Goal: Contribute content: Add original content to the website for others to see

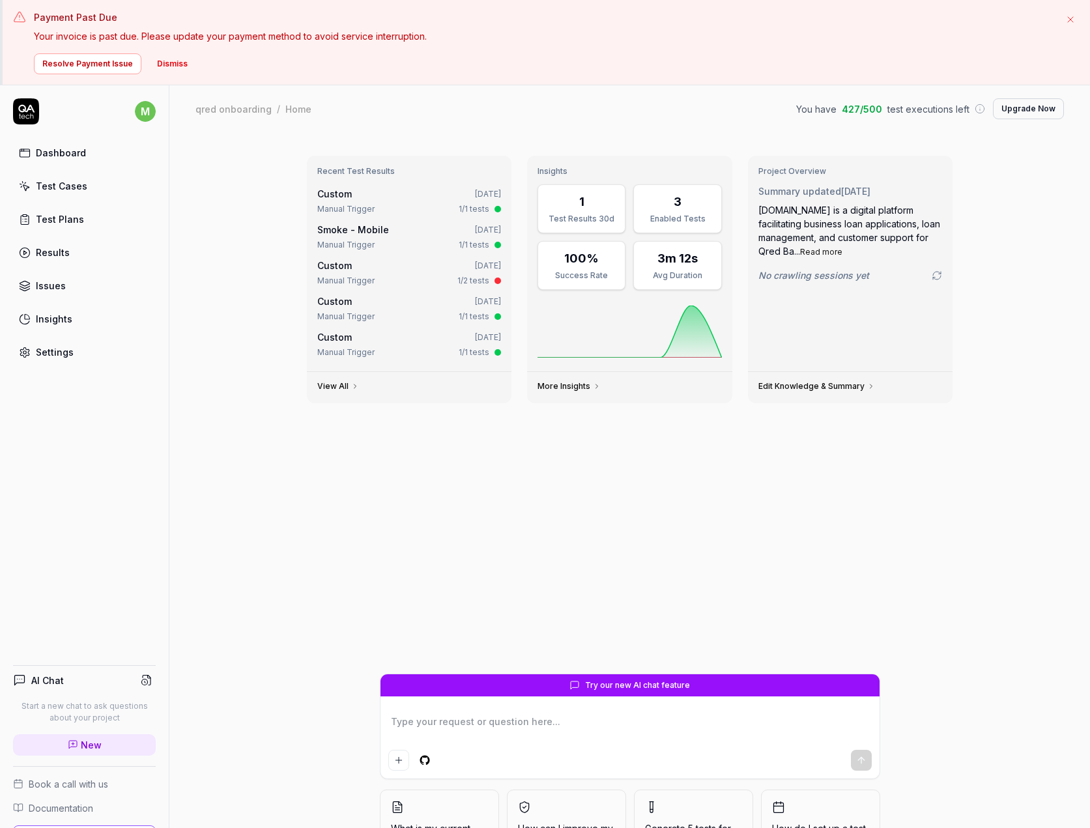
type textarea "*"
click at [79, 183] on div "Test Cases" at bounding box center [61, 186] width 51 height 14
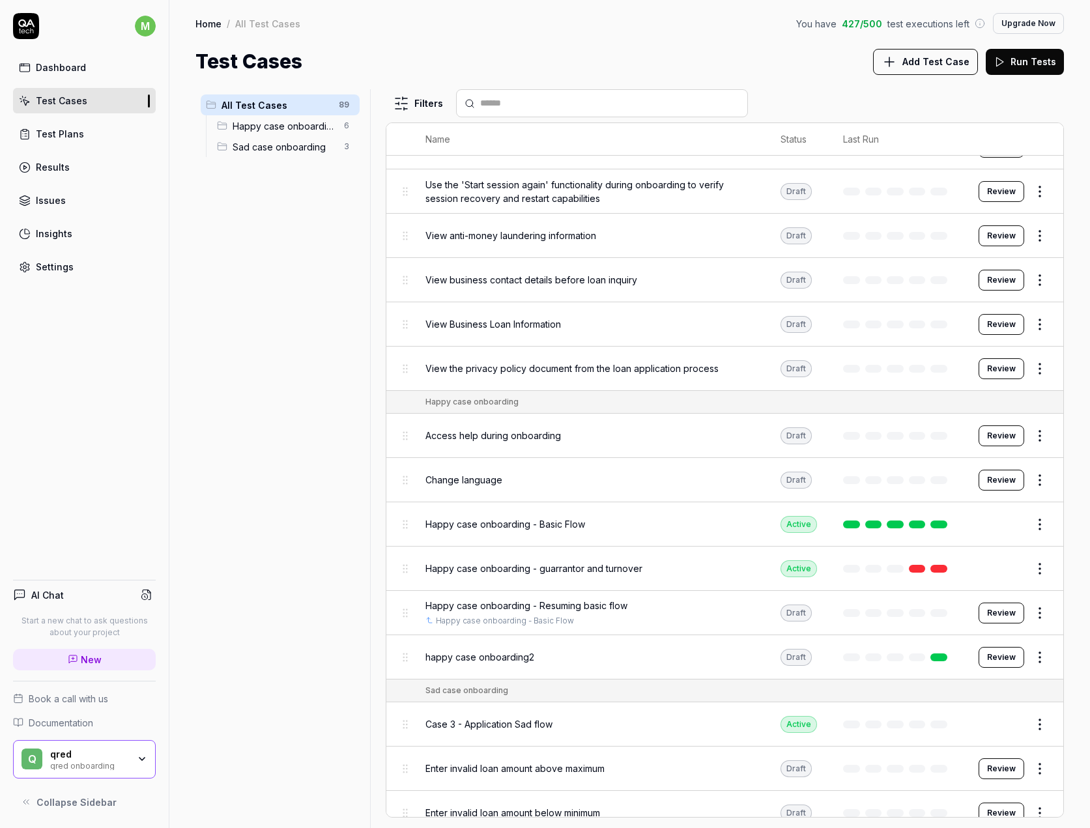
scroll to position [3337, 0]
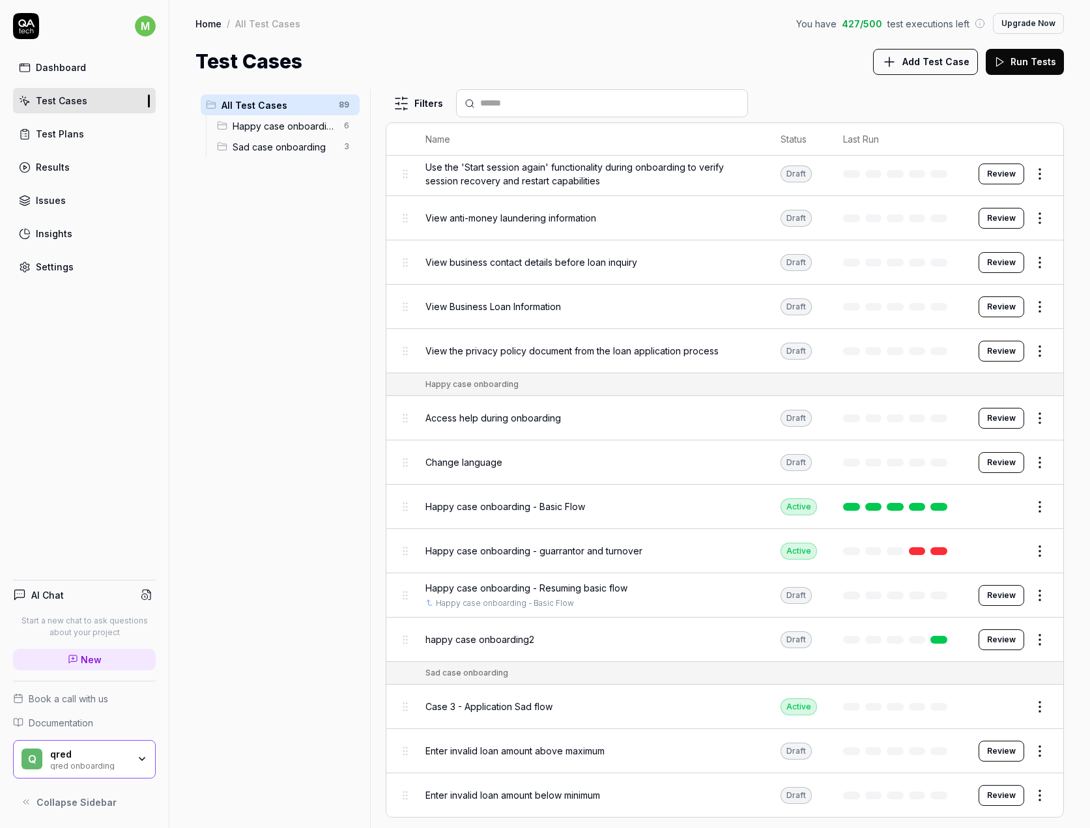
click at [107, 134] on link "Test Plans" at bounding box center [84, 133] width 143 height 25
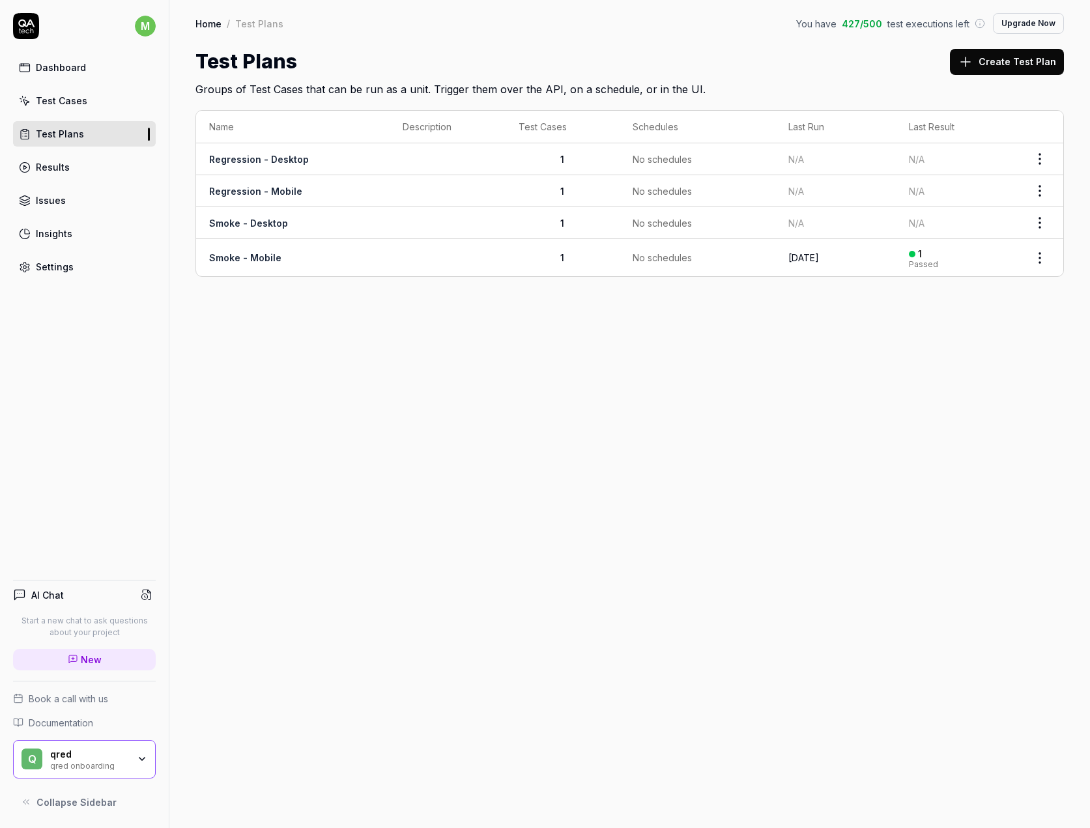
click at [69, 112] on link "Test Cases" at bounding box center [84, 100] width 143 height 25
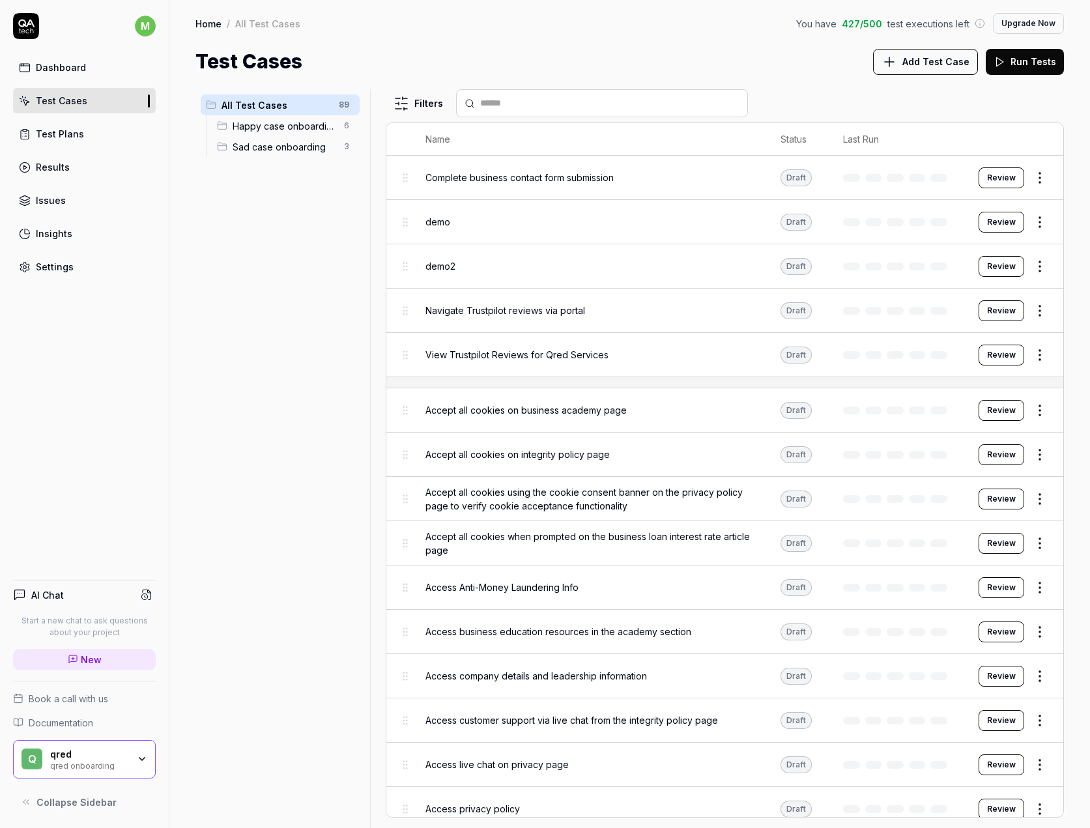
click at [298, 102] on span "All Test Cases" at bounding box center [275, 105] width 109 height 14
click at [297, 133] on div "Happy case onboarding 6" at bounding box center [286, 125] width 148 height 21
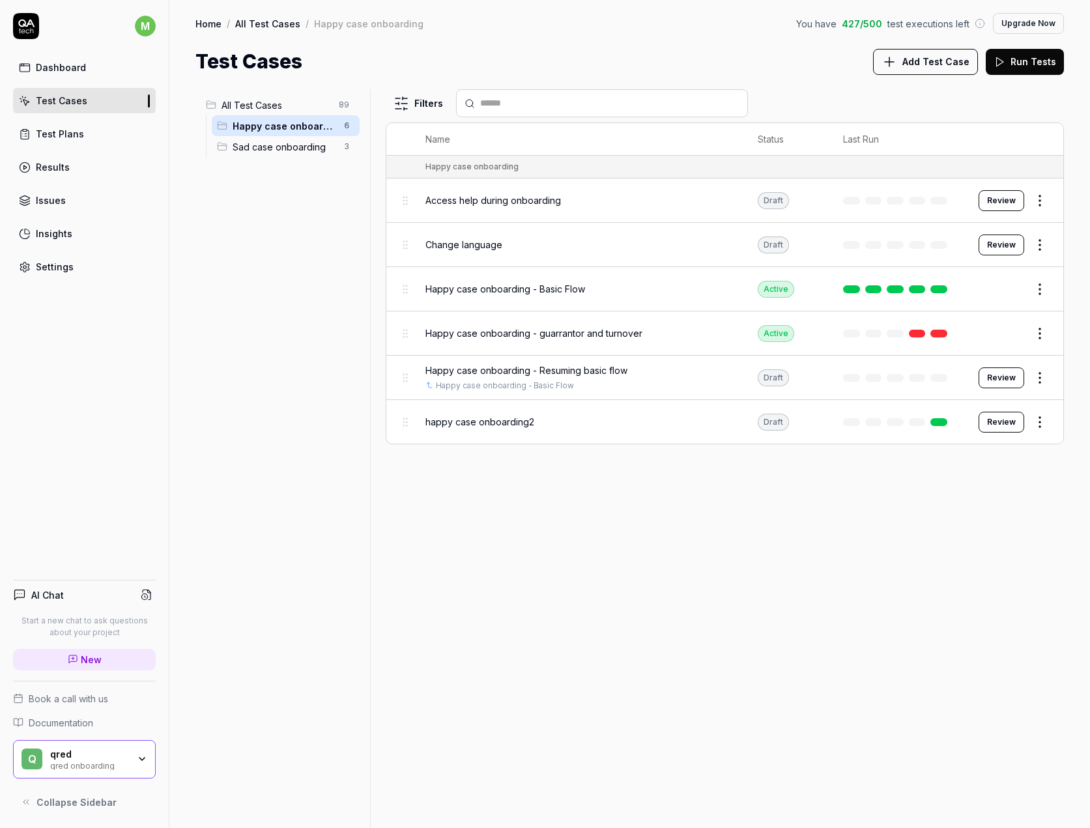
click at [293, 151] on span "Sad case onboarding" at bounding box center [285, 147] width 104 height 14
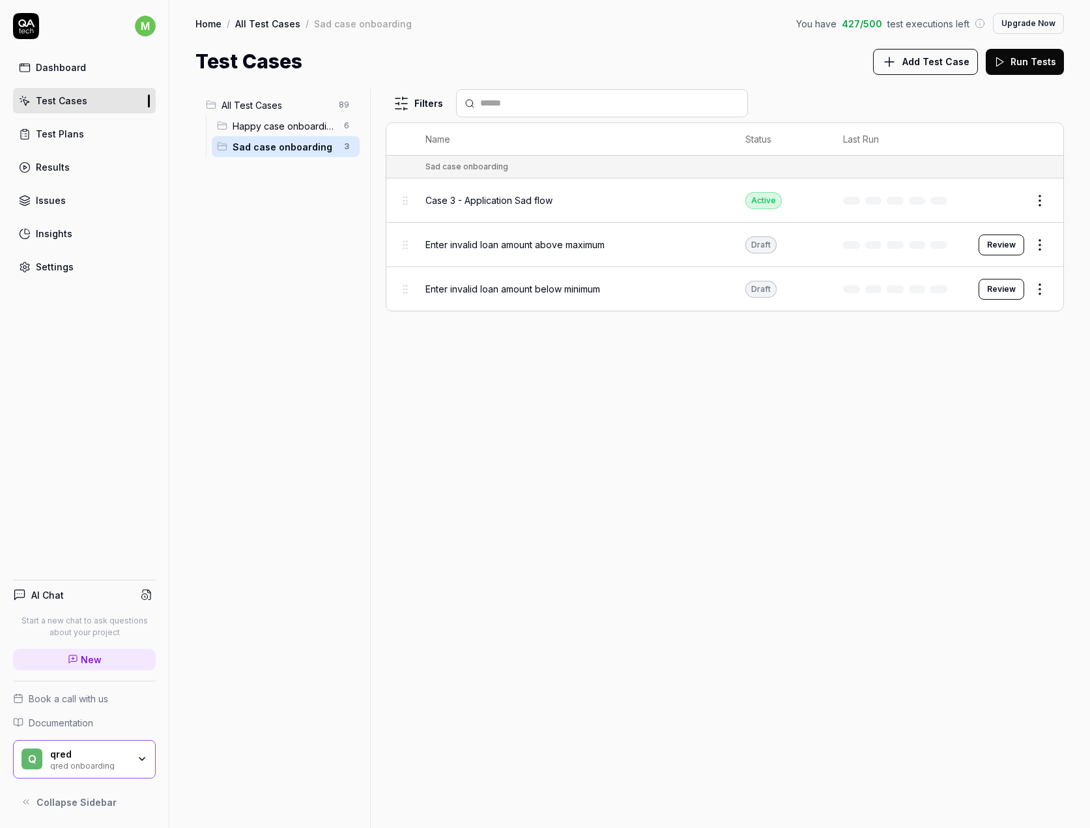
click at [292, 122] on span "Happy case onboarding" at bounding box center [285, 126] width 104 height 14
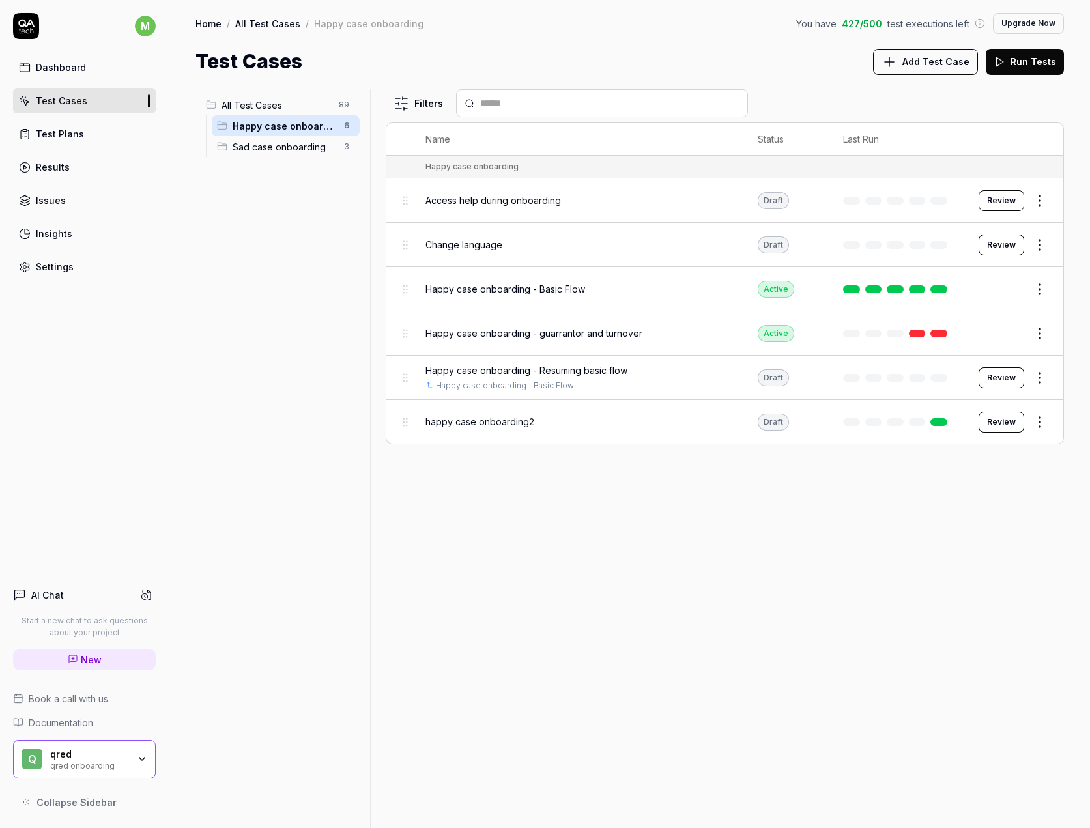
click at [289, 104] on span "All Test Cases" at bounding box center [275, 105] width 109 height 14
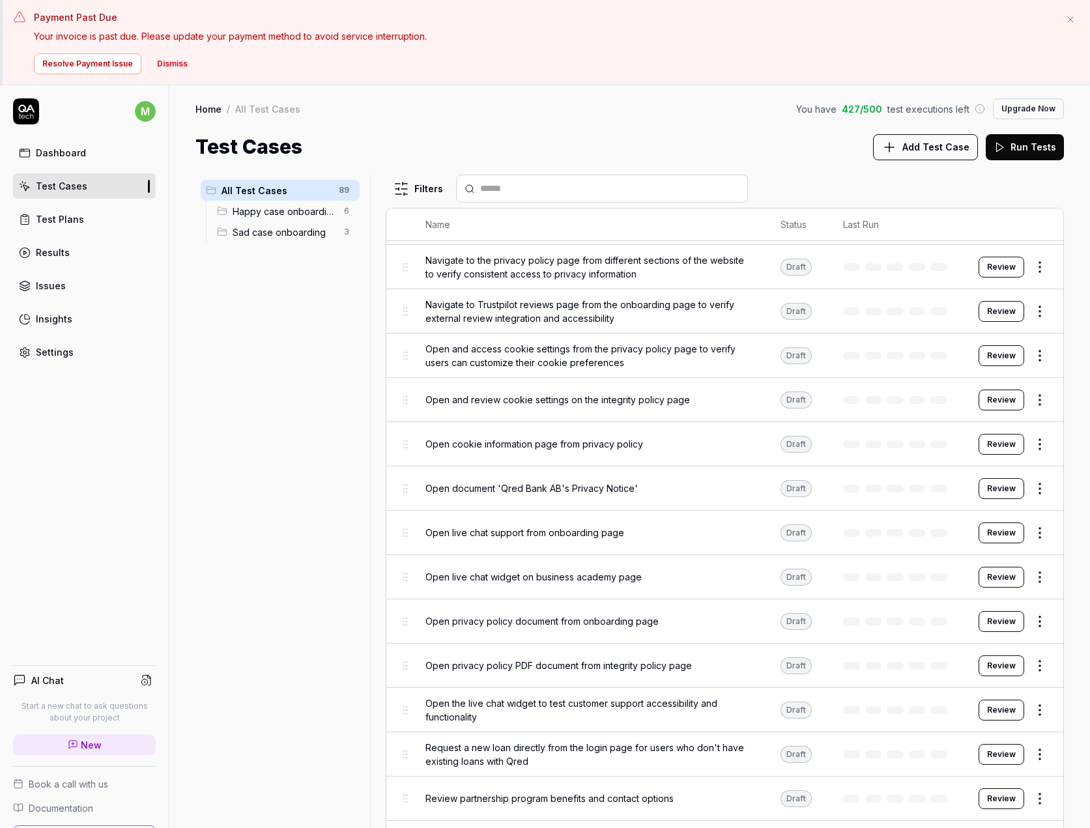
click at [903, 147] on button "Add Test Case" at bounding box center [925, 147] width 105 height 26
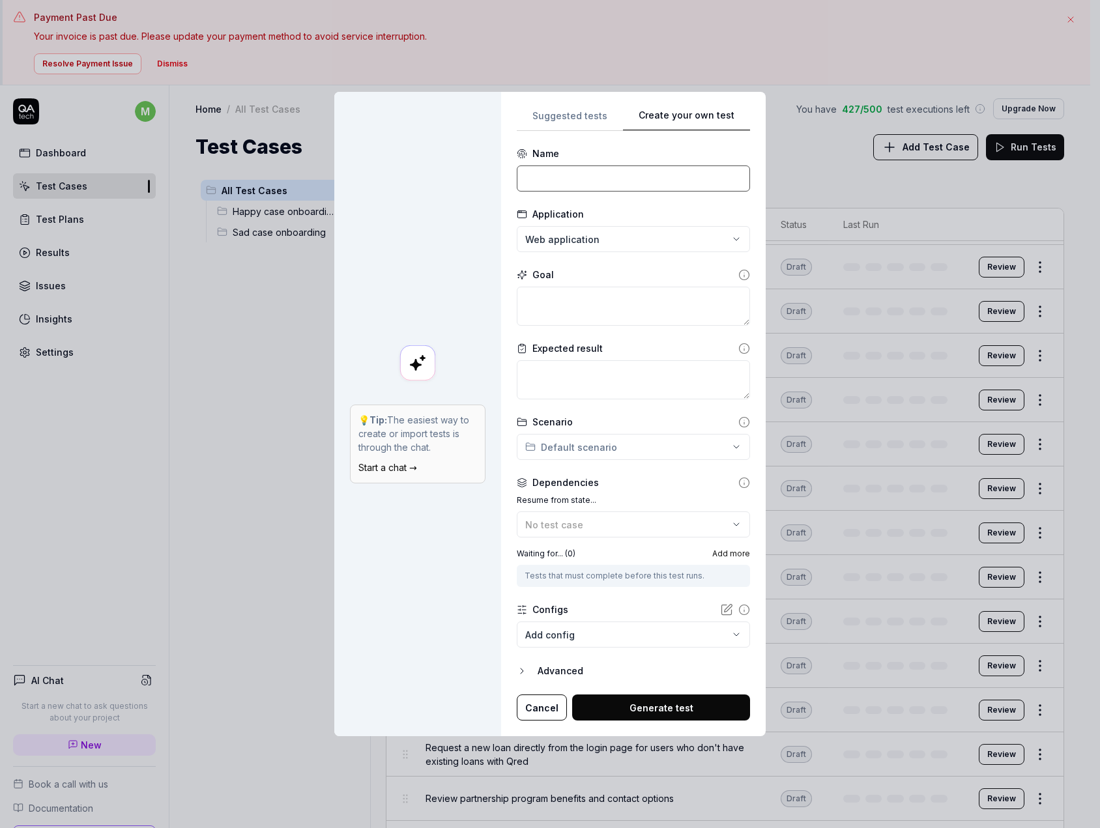
click at [609, 173] on input at bounding box center [633, 178] width 233 height 26
type input "Invalid email prevents application submission"
click at [579, 313] on textarea at bounding box center [633, 306] width 233 height 39
type textarea "*"
type textarea "A"
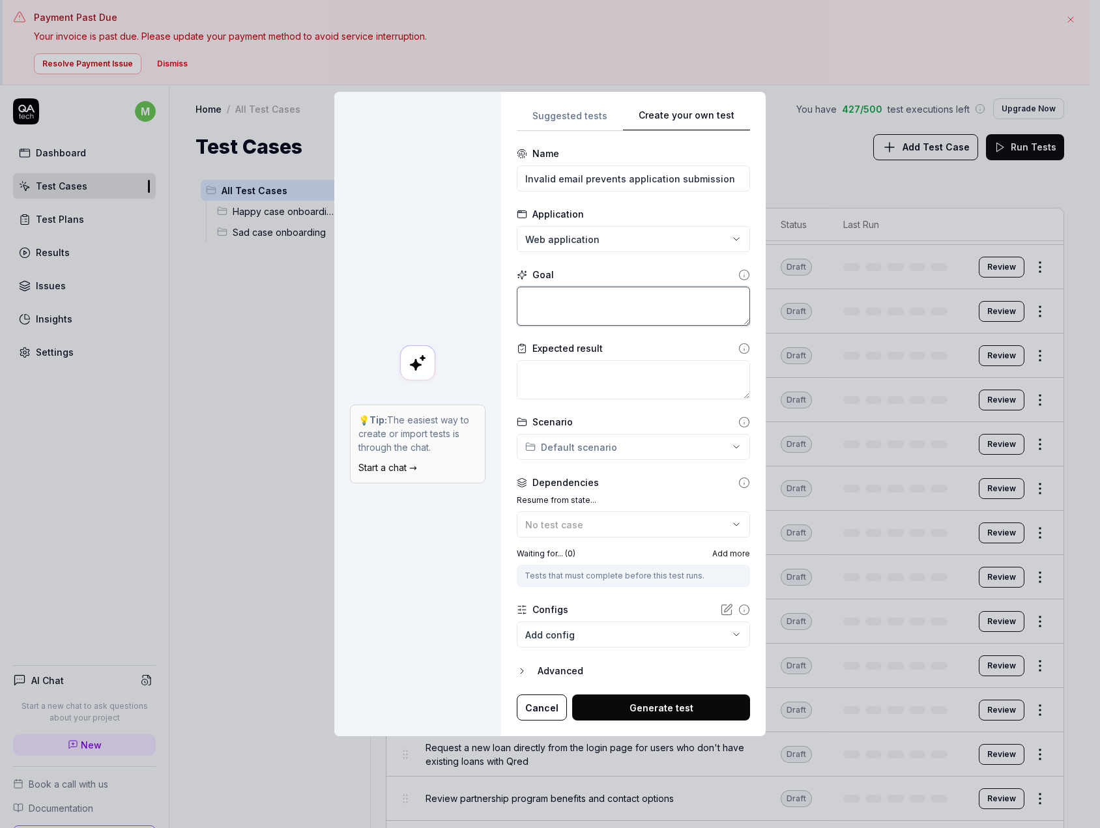
type textarea "*"
type textarea "E"
type textarea "*"
type textarea "En"
type textarea "*"
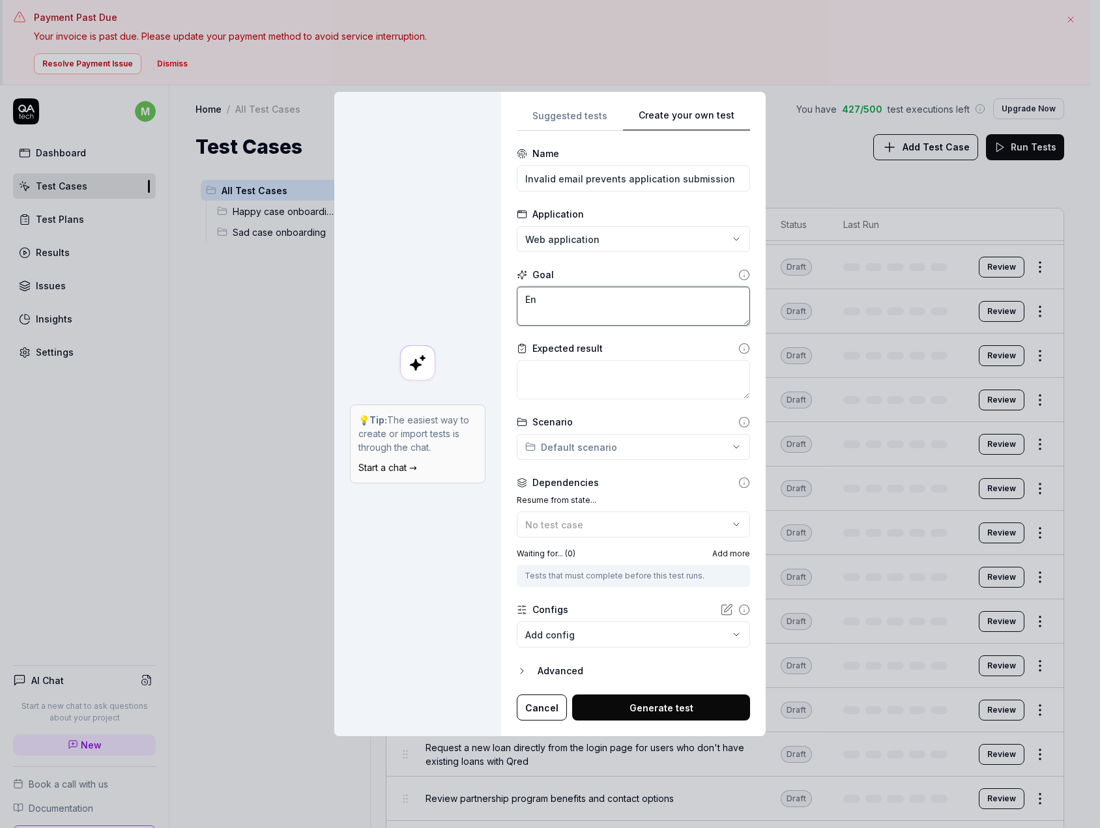
type textarea "Ent"
type textarea "*"
type textarea "Ente"
type textarea "*"
type textarea "Enter"
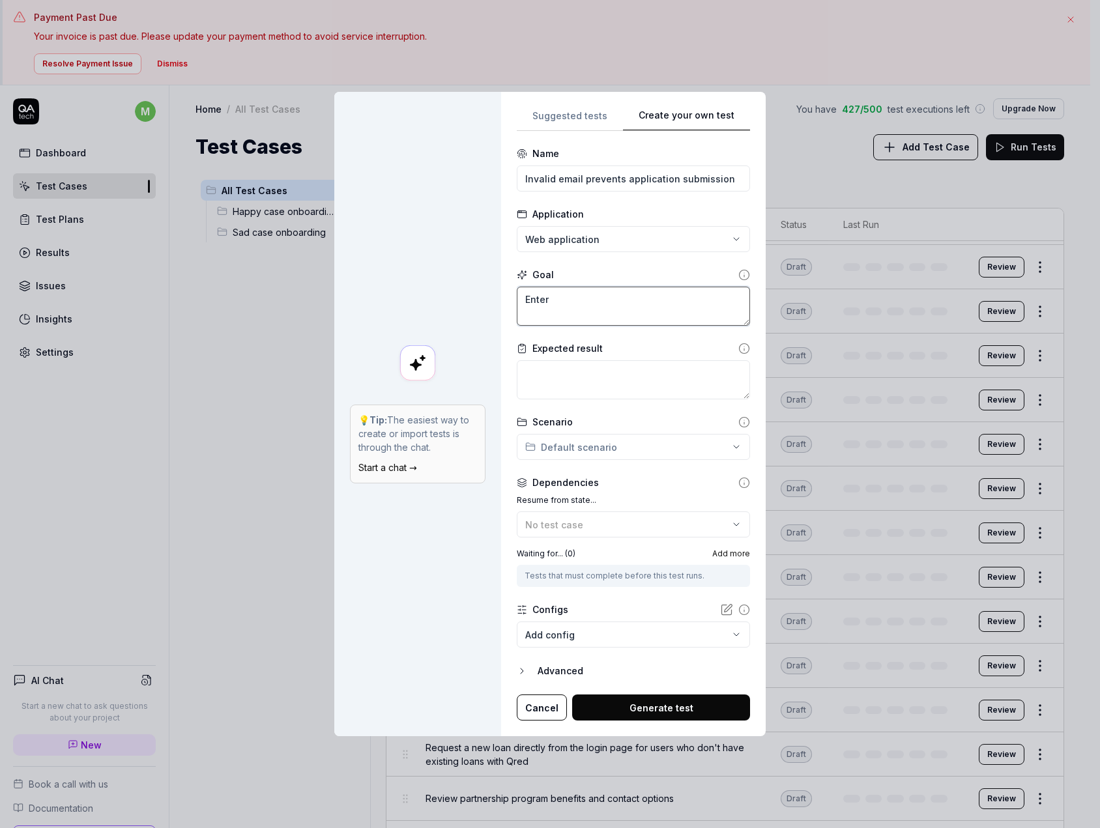
type textarea "*"
type textarea "Entert"
type textarea "*"
type textarea "Enterti"
type textarea "*"
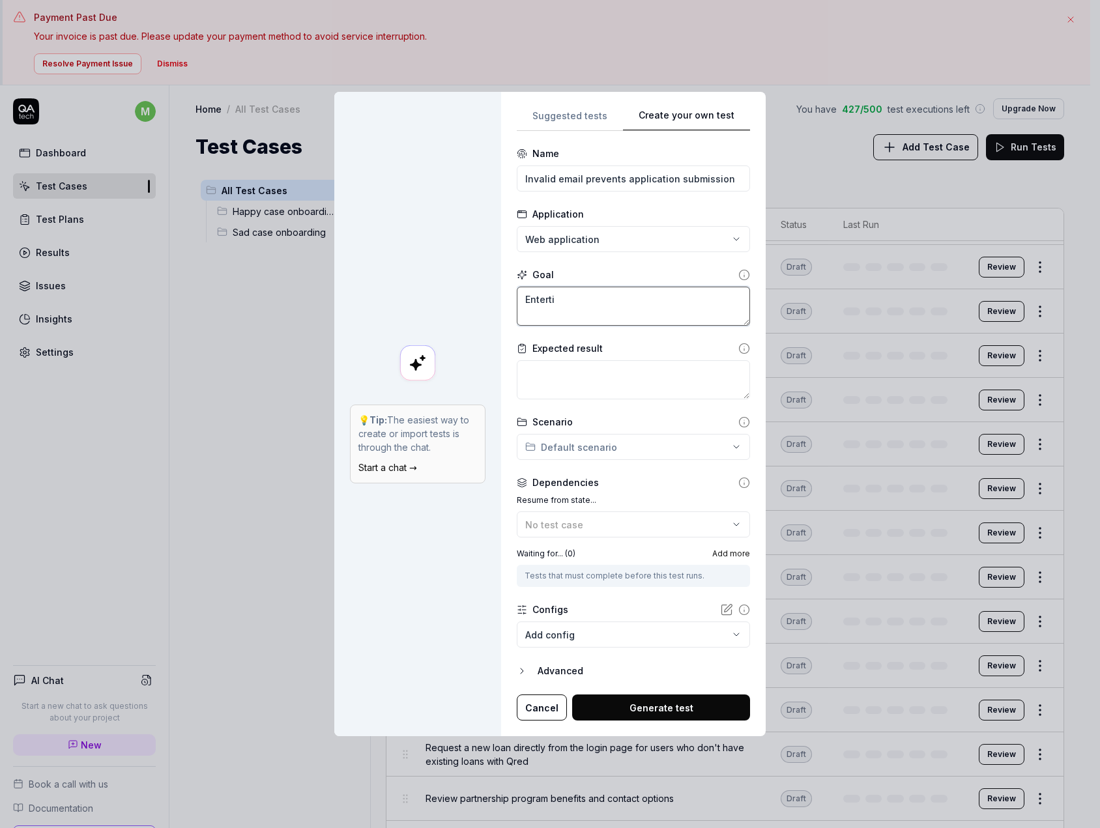
type textarea "Entertin"
type textarea "*"
type textarea "Enterting"
type textarea "*"
type textarea "Enterting"
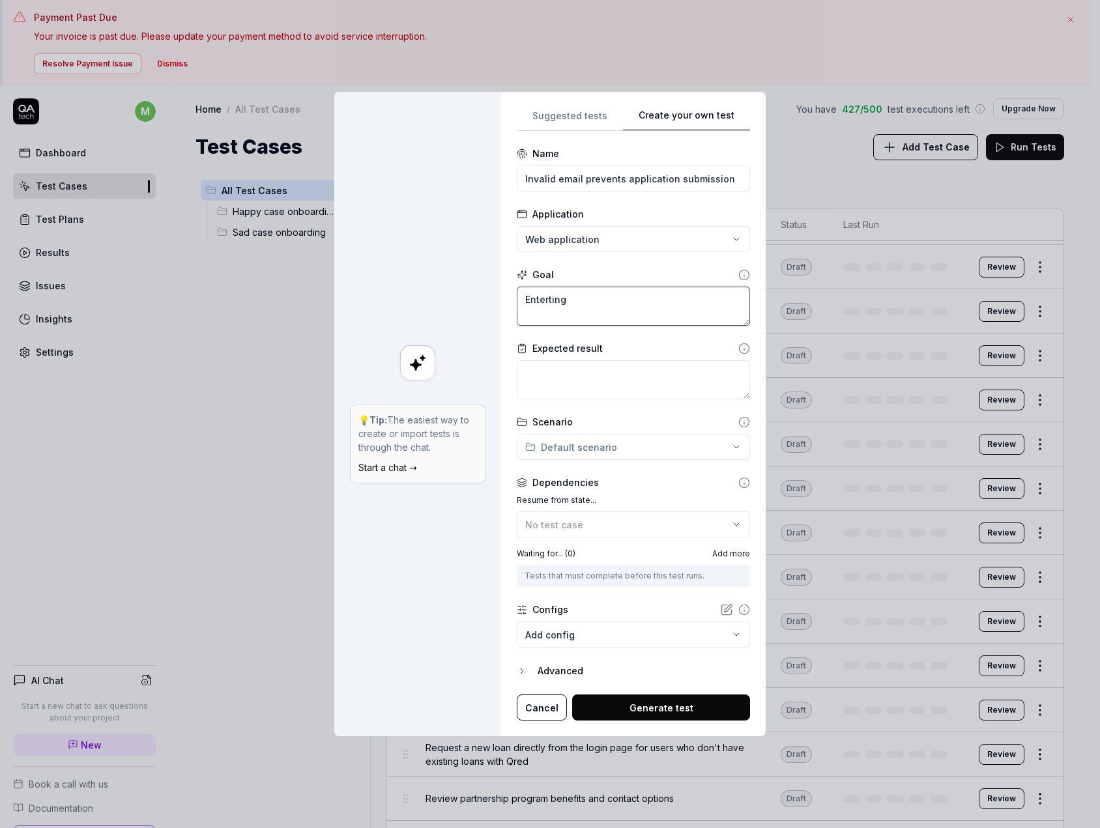
type textarea "*"
type textarea "Enterting a"
type textarea "*"
type textarea "Enterting an"
type textarea "*"
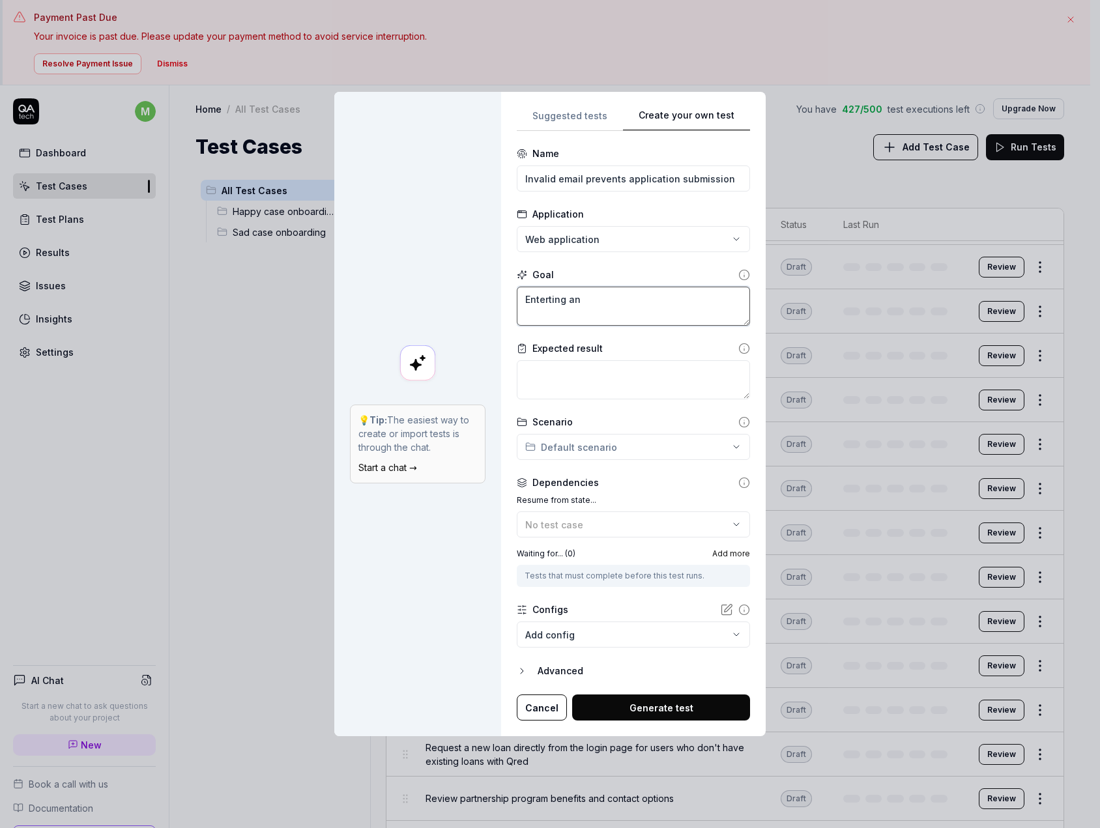
type textarea "Enterting an"
type textarea "*"
type textarea "Enterting an i"
type textarea "*"
type textarea "Enterting an in"
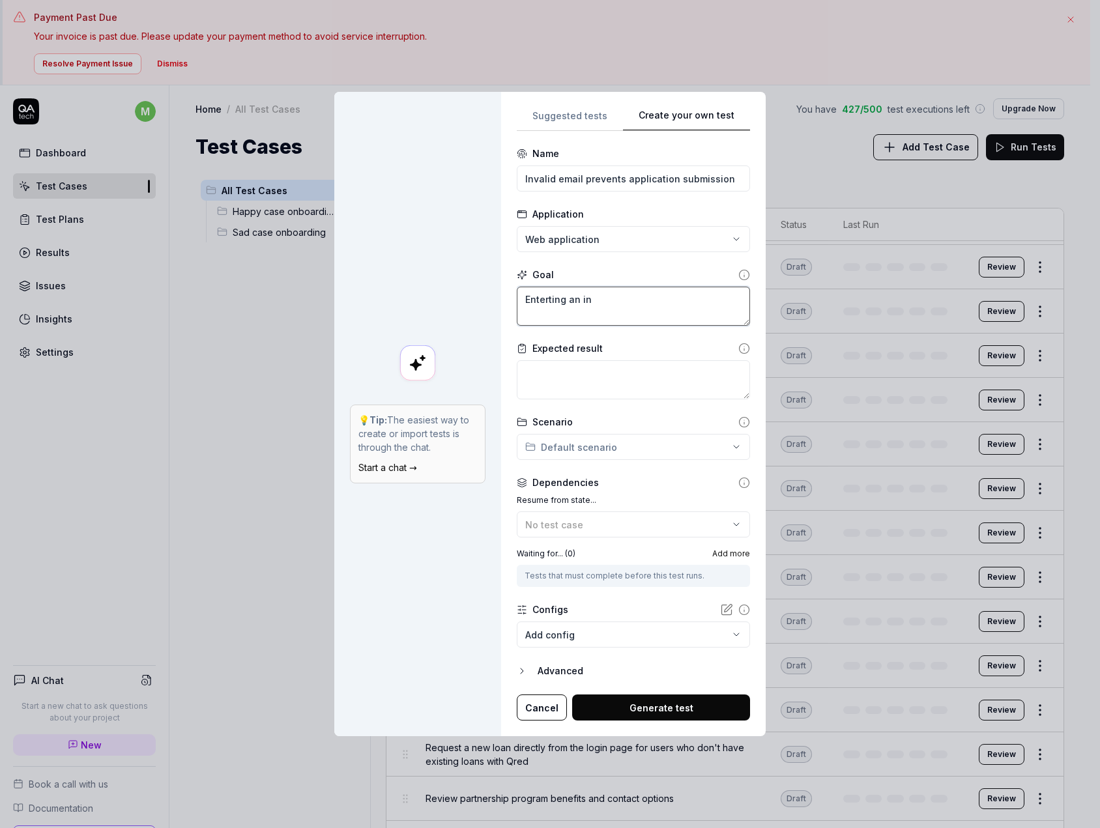
type textarea "*"
type textarea "Enterting an inv"
type textarea "*"
type textarea "Enterting an inva"
type textarea "*"
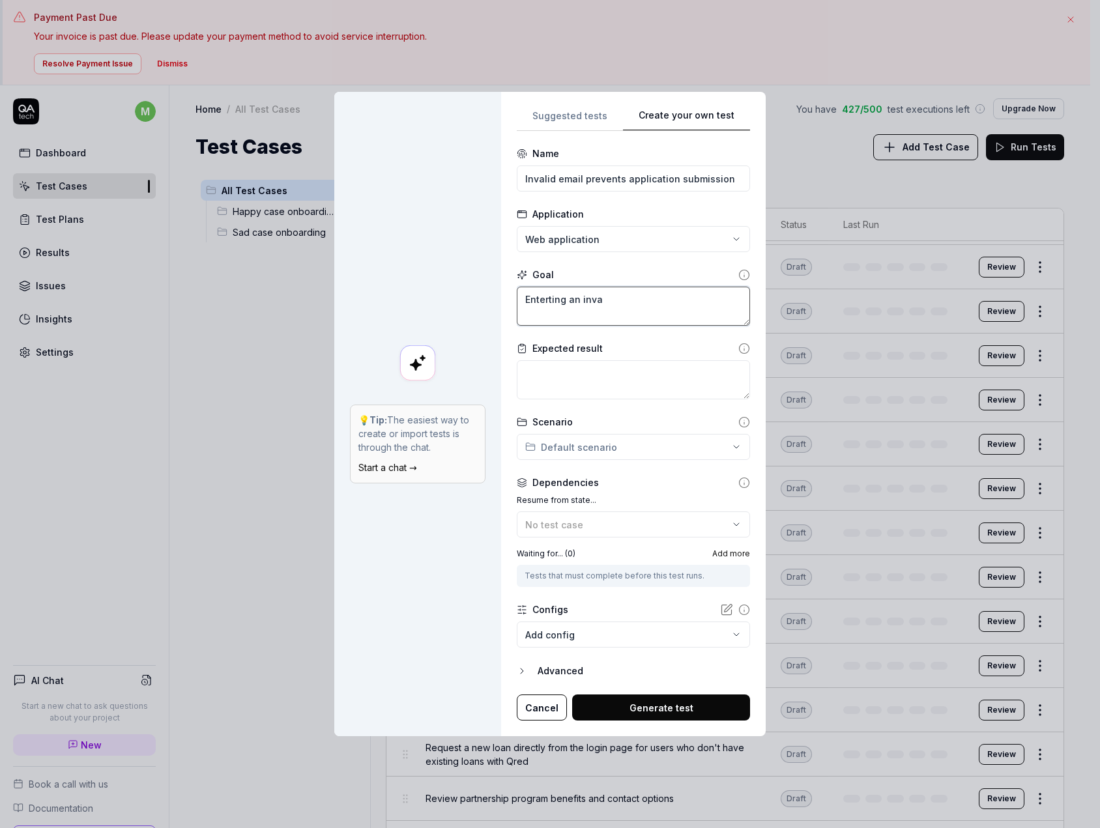
type textarea "Enterting an inval"
type textarea "*"
type textarea "Enterting an invali"
type textarea "*"
type textarea "Enterting an invalid"
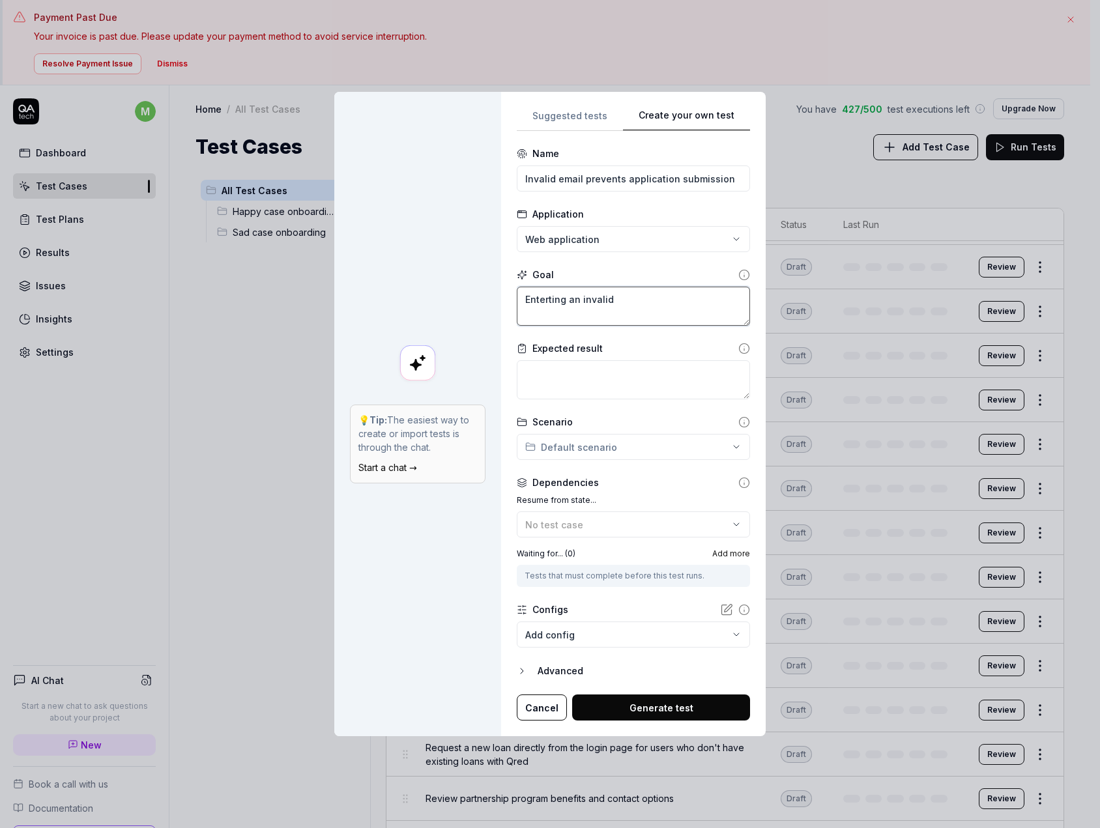
type textarea "*"
type textarea "Enterting an invalid"
type textarea "*"
type textarea "Enterting an invalid e"
type textarea "*"
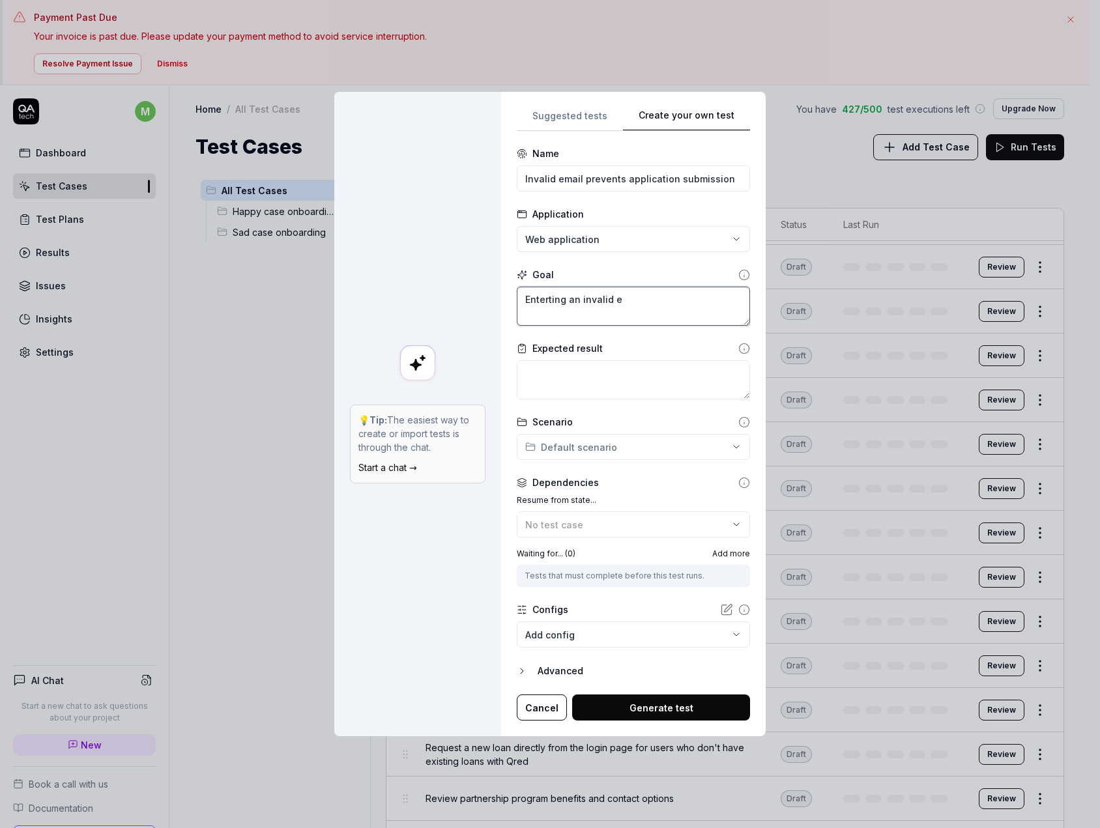
type textarea "Enterting an invalid em"
type textarea "*"
type textarea "Enterting an invalid ema"
type textarea "*"
type textarea "Enterting an invalid emai"
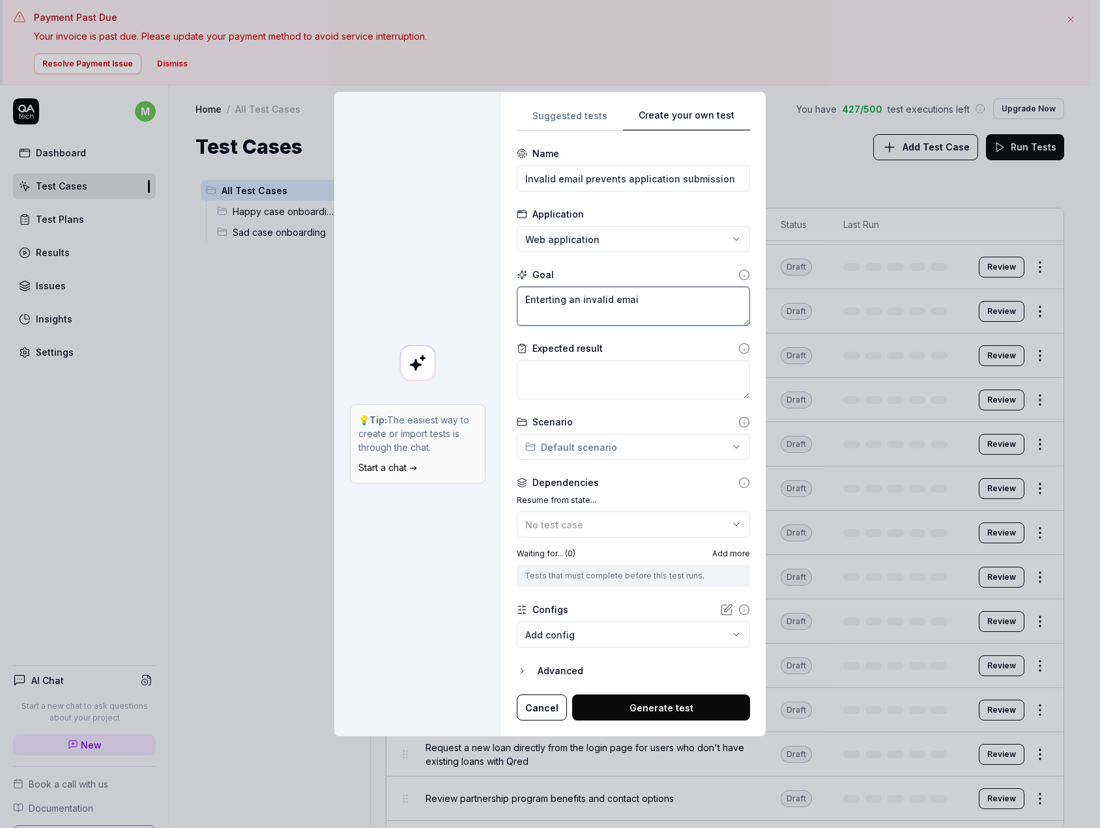
type textarea "*"
type textarea "Enterting an invalid email"
type textarea "*"
type textarea "E"
type textarea "*"
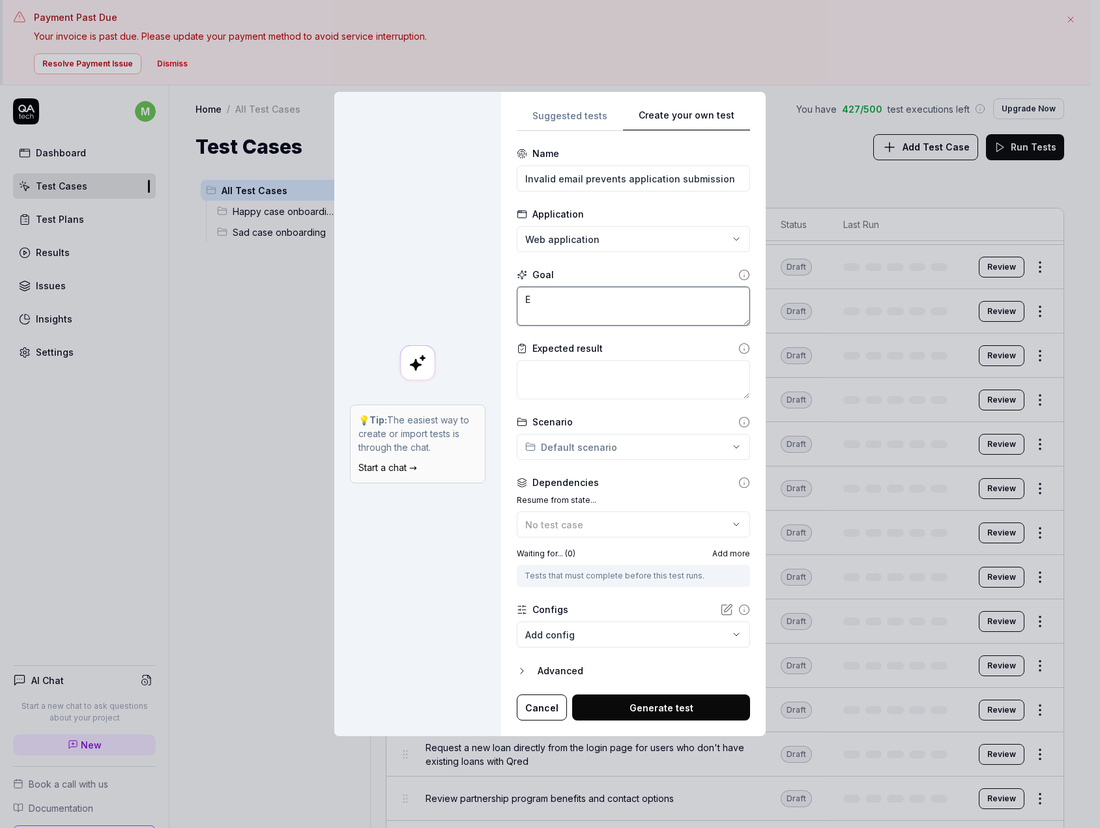
type textarea "En"
type textarea "*"
type textarea "Ente"
type textarea "*"
type textarea "Enter"
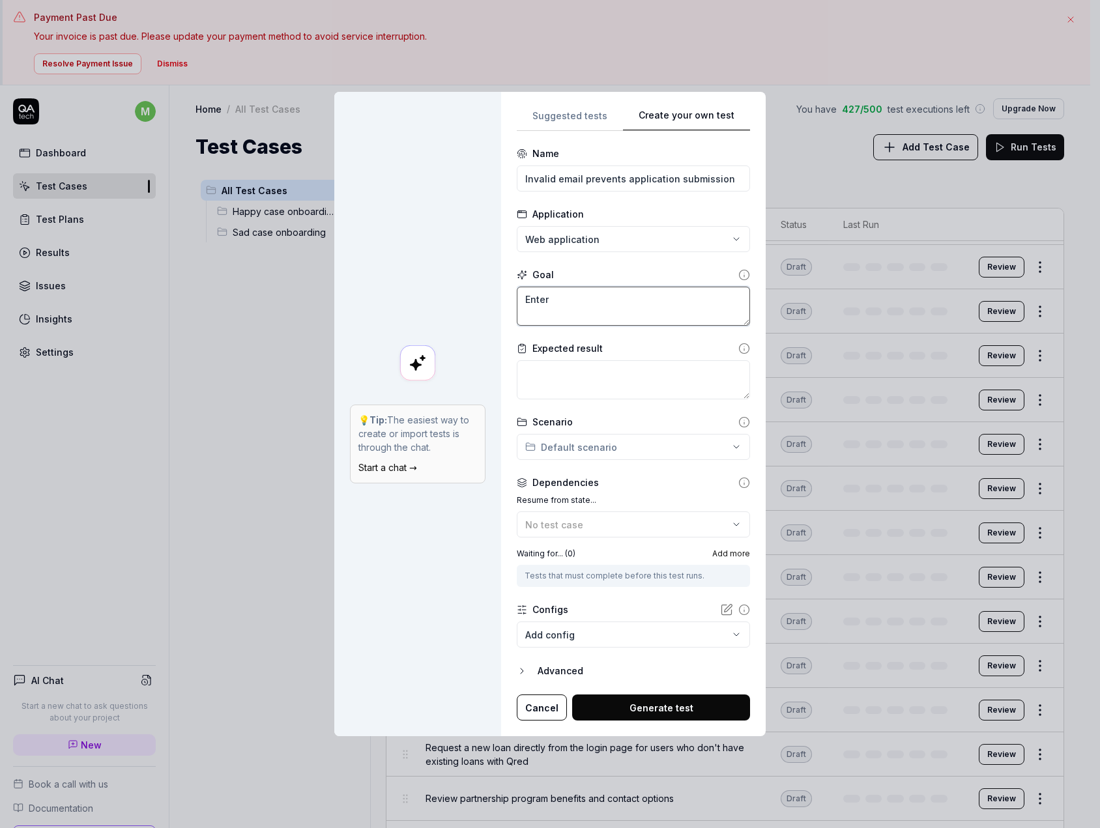
type textarea "*"
type textarea "Enteri"
type textarea "*"
type textarea "Enterin"
type textarea "*"
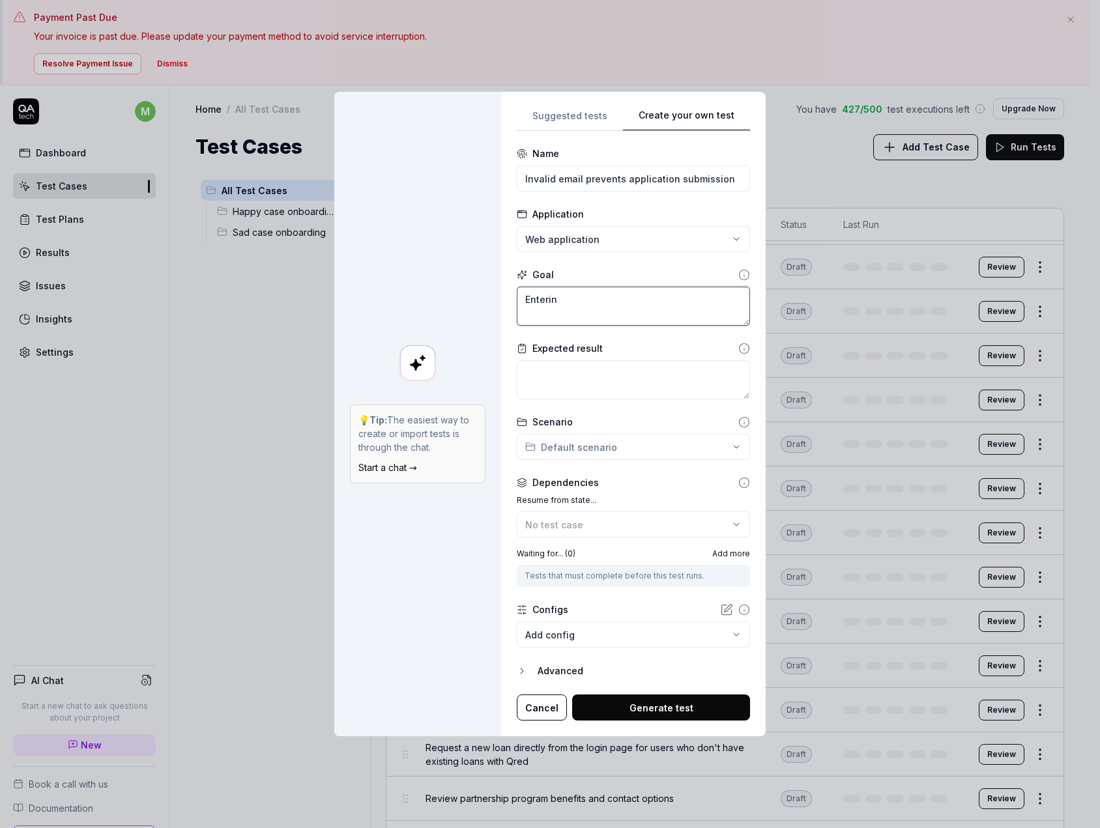
type textarea "Entering"
type textarea "*"
type textarea "Entering"
type textarea "*"
type textarea "Entering a"
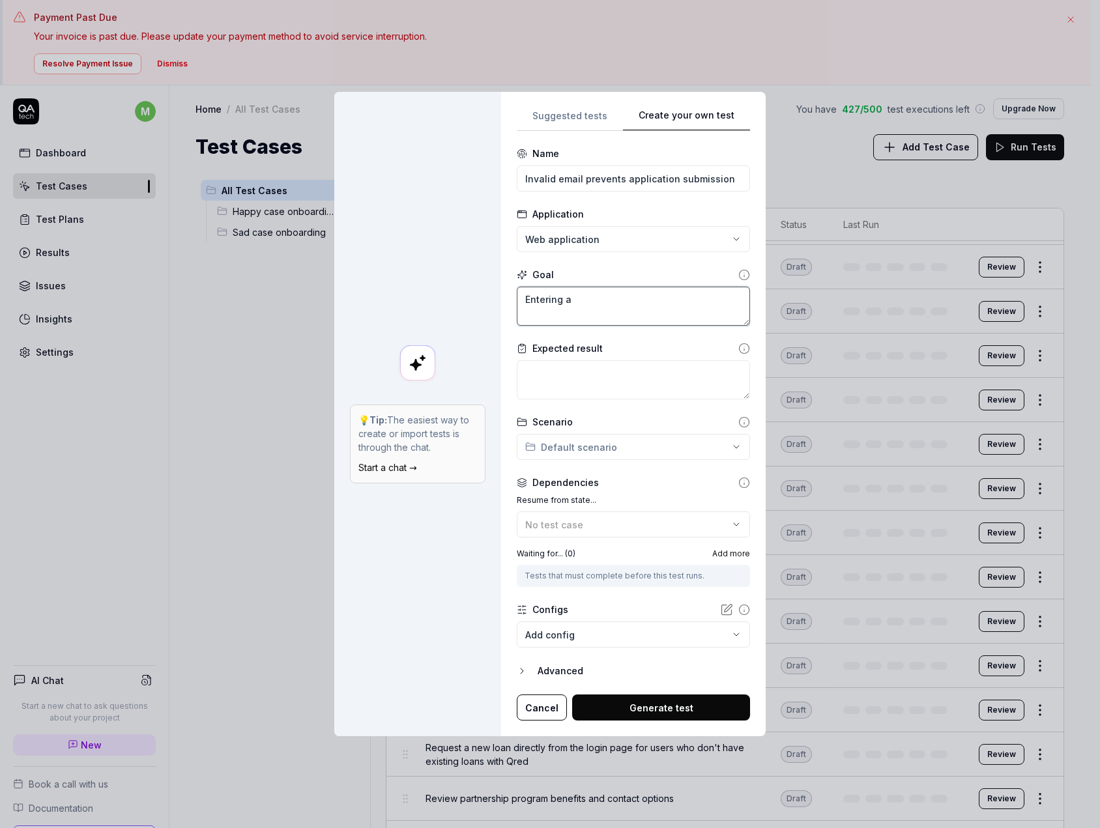
type textarea "*"
type textarea "Entering an"
type textarea "*"
type textarea "Entering an"
type textarea "*"
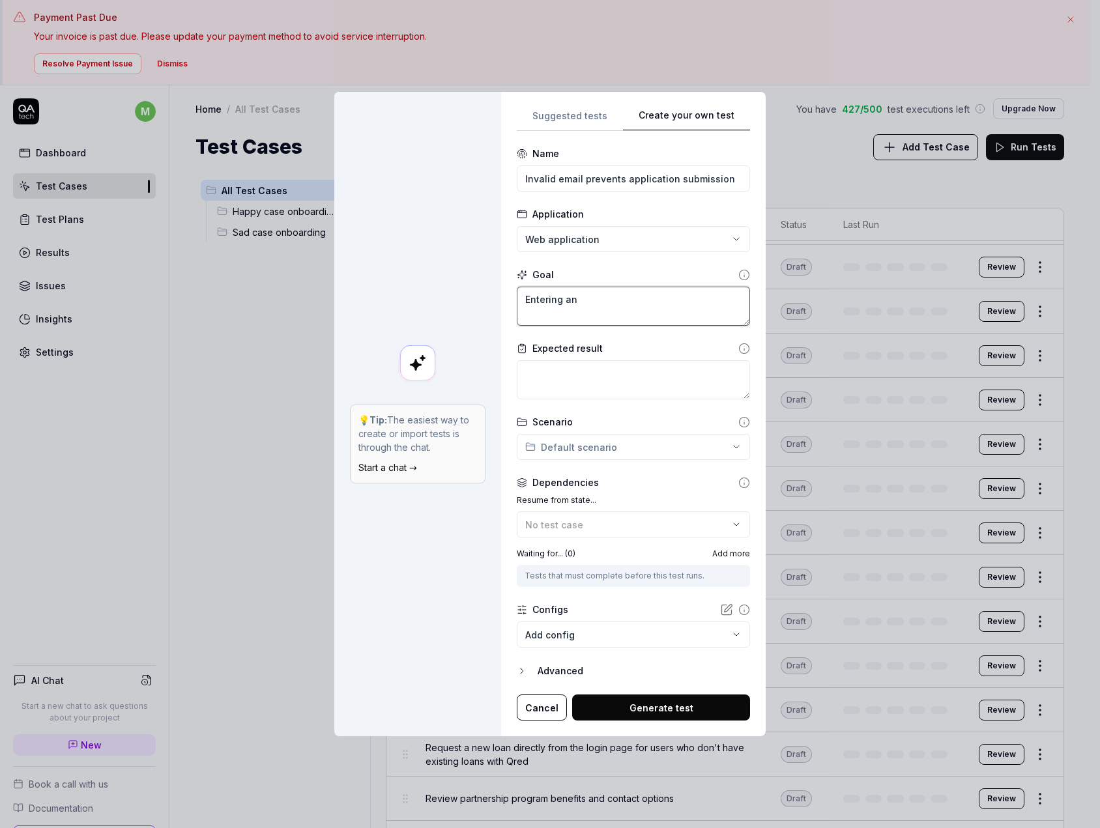
type textarea "Entering an i"
type textarea "*"
type textarea "Entering an in"
type textarea "*"
type textarea "Entering an inv"
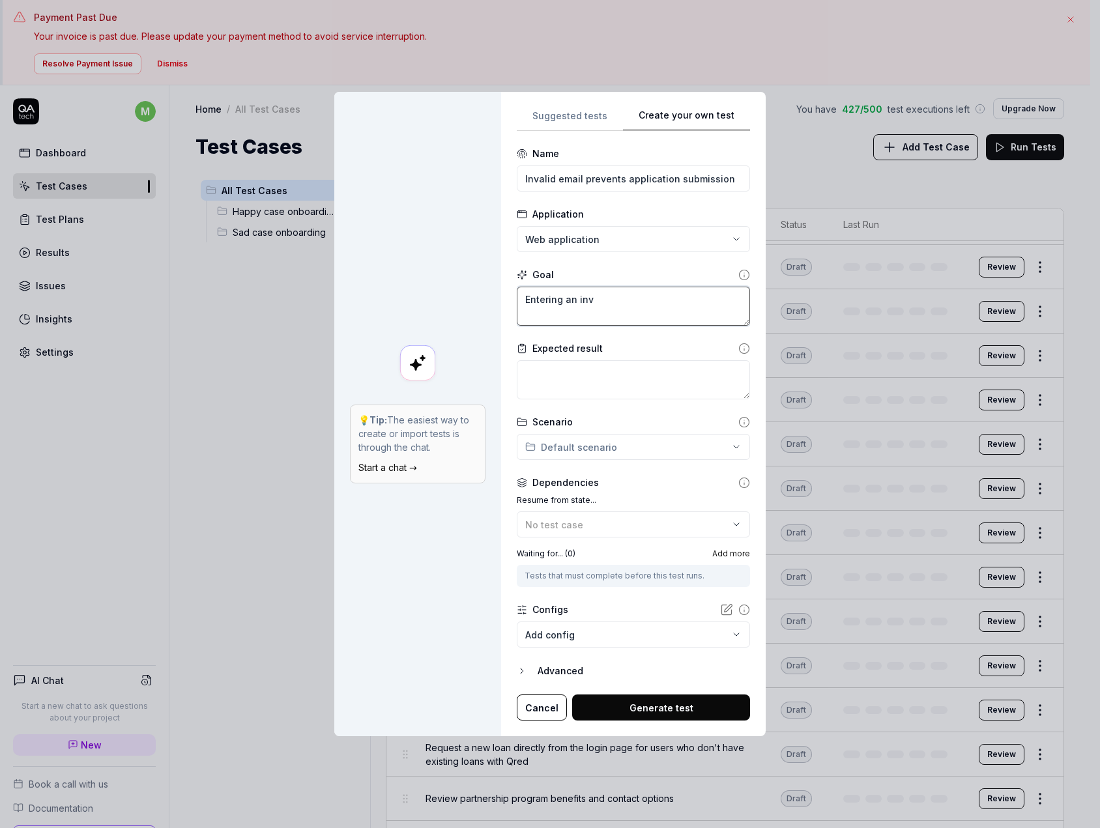
type textarea "*"
type textarea "Entering an inva"
type textarea "*"
type textarea "Entering an inval"
type textarea "*"
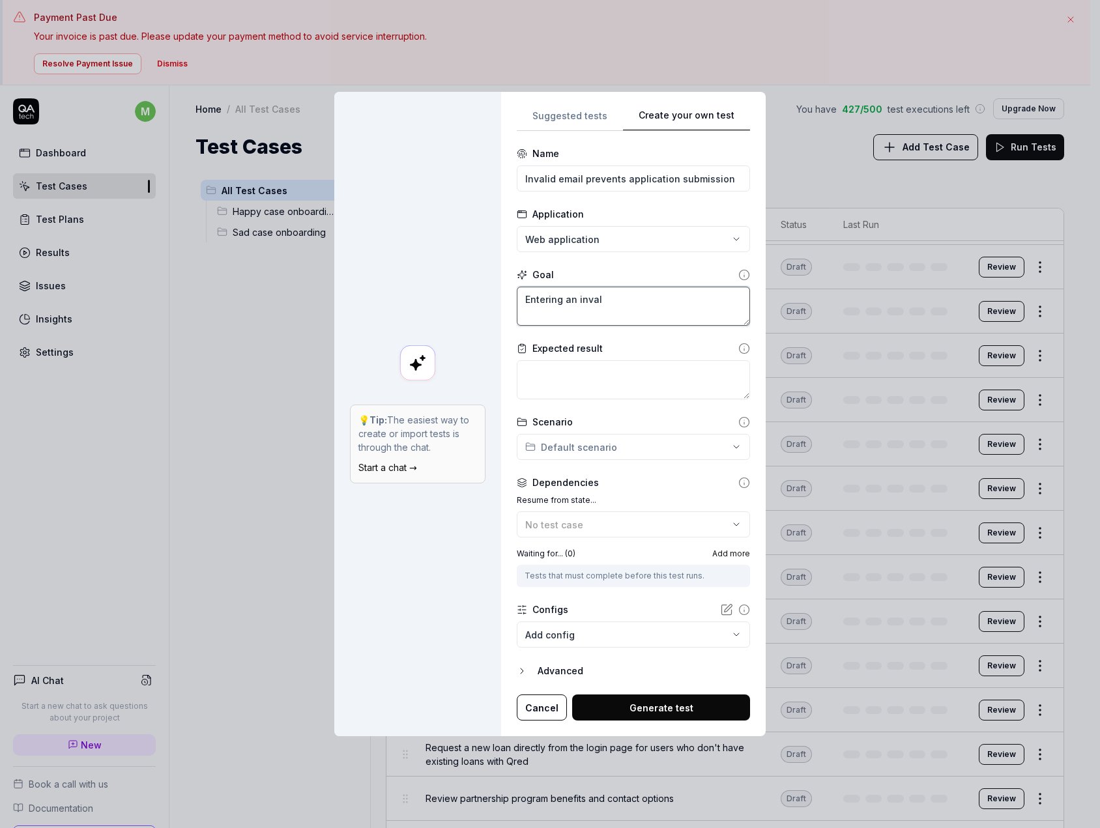
type textarea "Entering an invali"
type textarea "*"
type textarea "Entering an invalid"
type textarea "*"
type textarea "Entering an invalid"
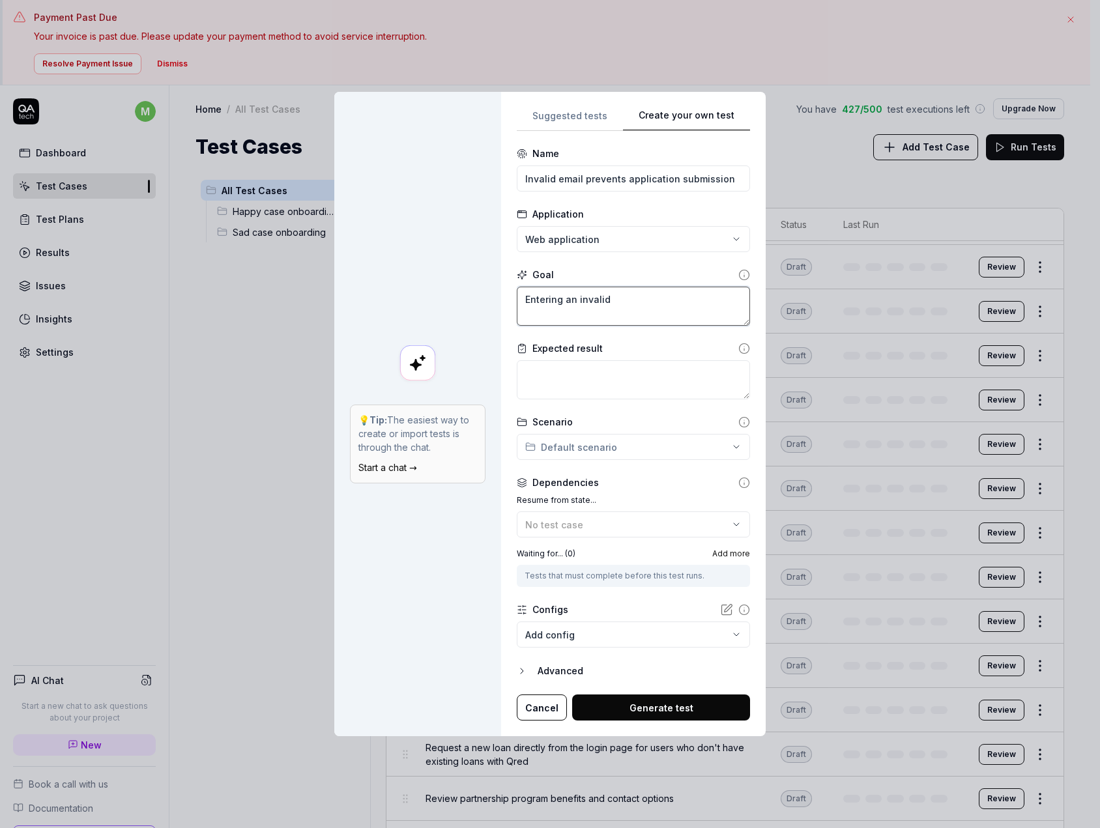
type textarea "*"
type textarea "Entering an invalid e"
type textarea "*"
type textarea "Entering an invalid em"
type textarea "*"
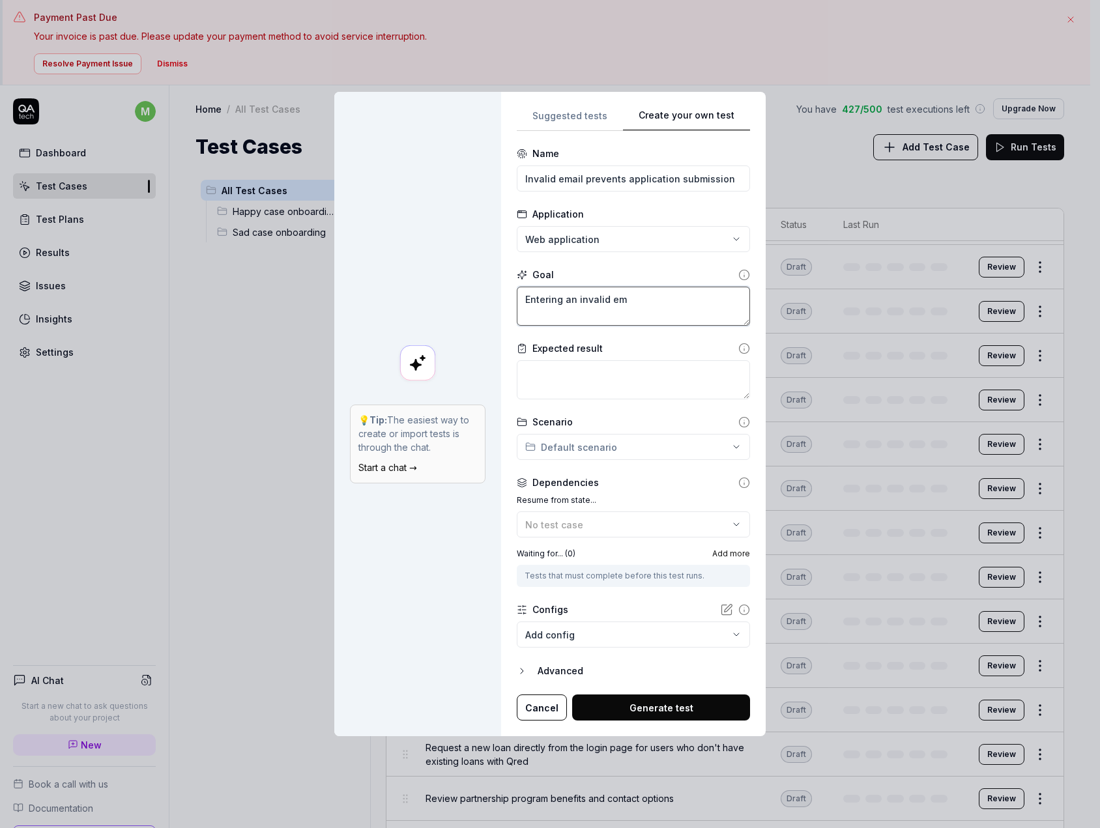
type textarea "Entering an invalid ema"
type textarea "*"
type textarea "Entering an invalid emai"
type textarea "*"
type textarea "Entering an invalid email"
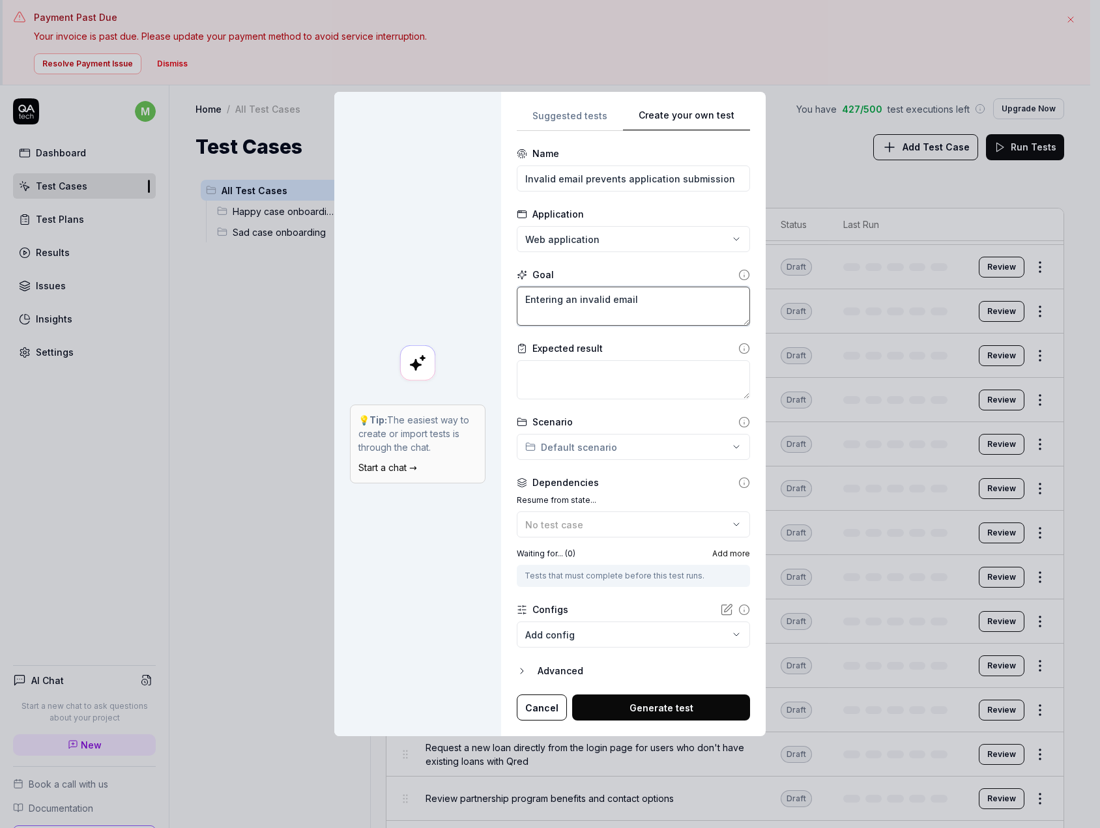
type textarea "*"
type textarea "Entering an invalid email"
type textarea "*"
type textarea "Entering an invalid email s"
type textarea "*"
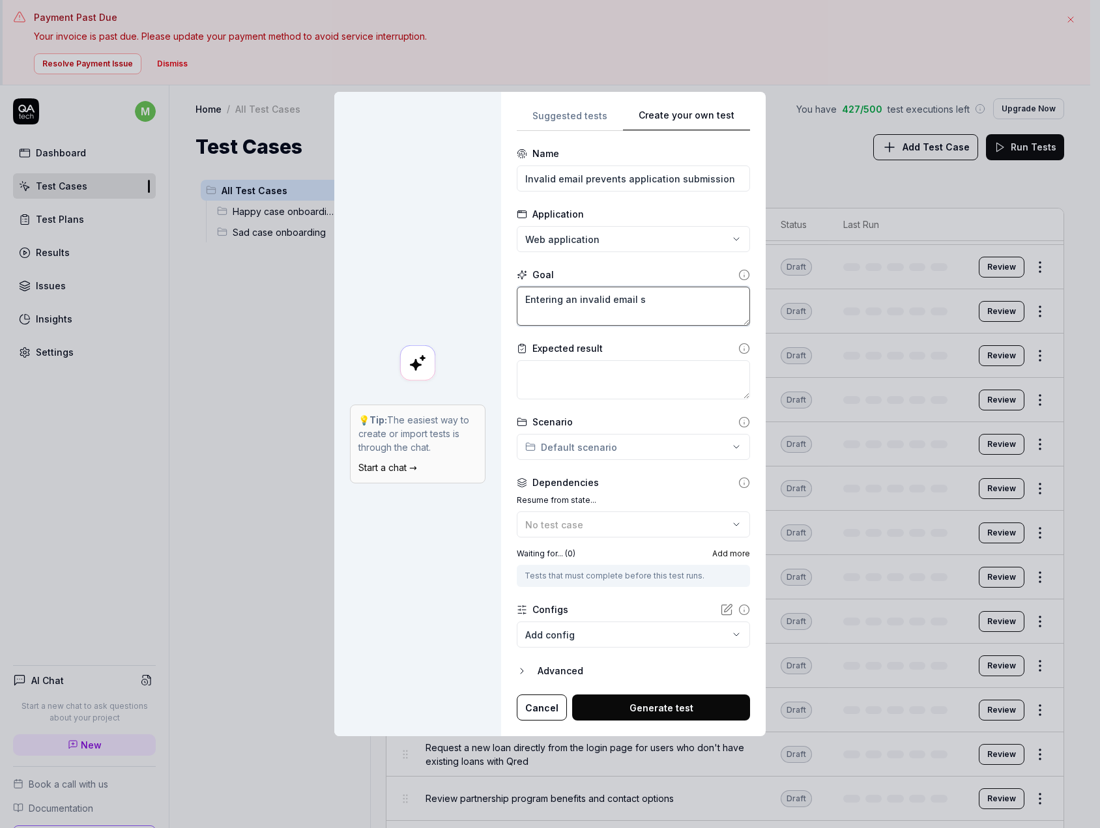
type textarea "Entering an invalid email sh"
type textarea "*"
type textarea "Entering an invalid email sho"
type textarea "*"
type textarea "Entering an invalid email shou"
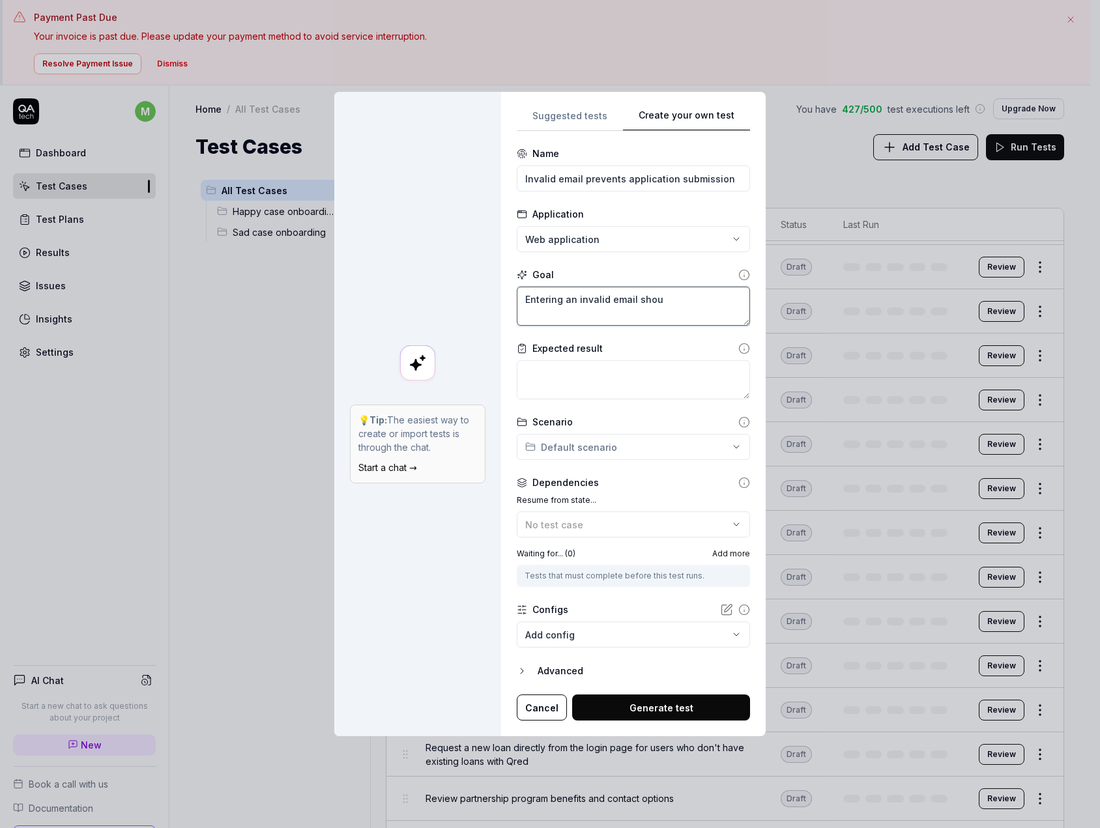
type textarea "*"
type textarea "Entering an invalid email shoul"
type textarea "*"
type textarea "Entering an invalid email should"
type textarea "*"
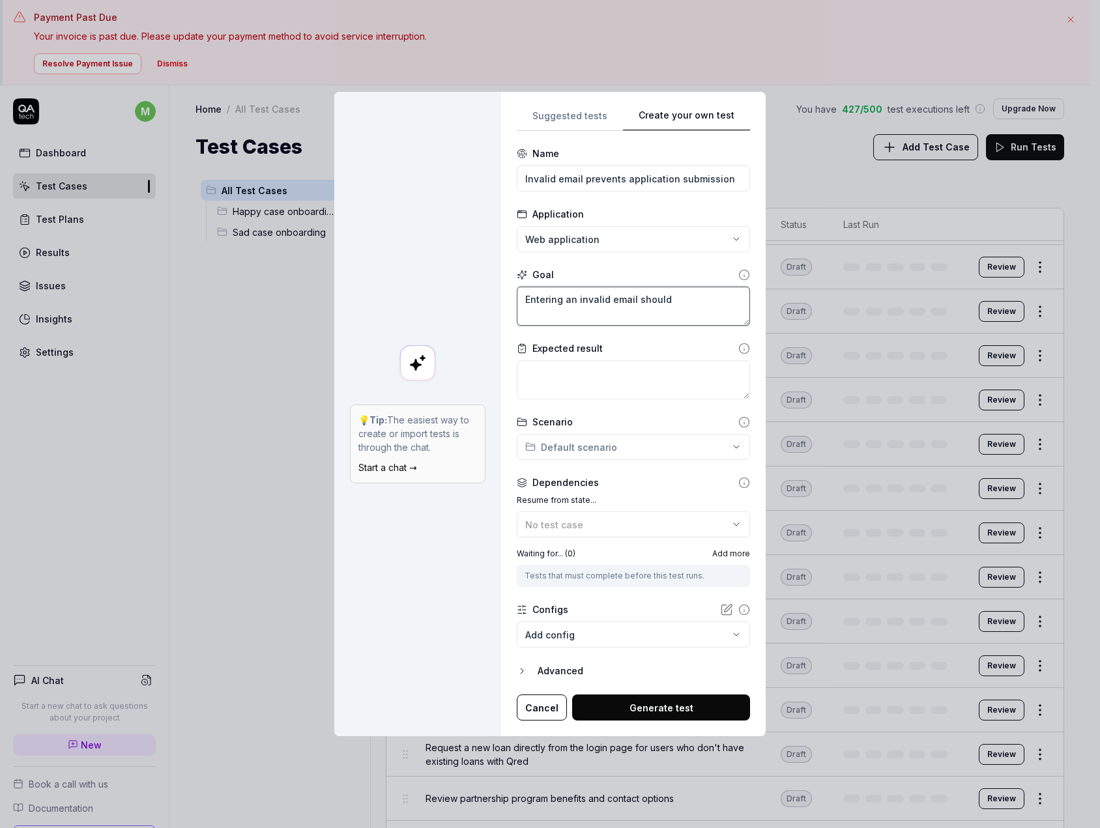
type textarea "Entering an invalid email should"
type textarea "*"
type textarea "Entering an invalid email should p"
type textarea "*"
type textarea "Entering an invalid email should pr"
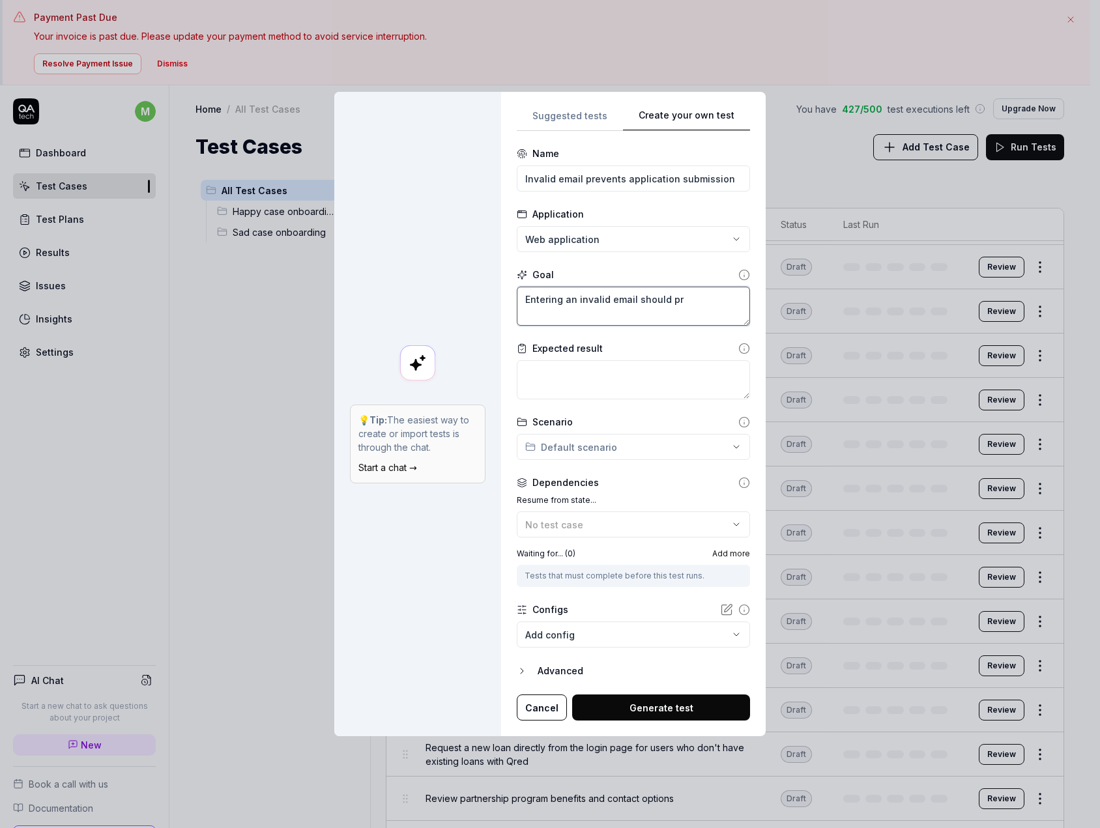
type textarea "*"
type textarea "Entering an invalid email should pre"
type textarea "*"
type textarea "Entering an invalid email should prev"
type textarea "*"
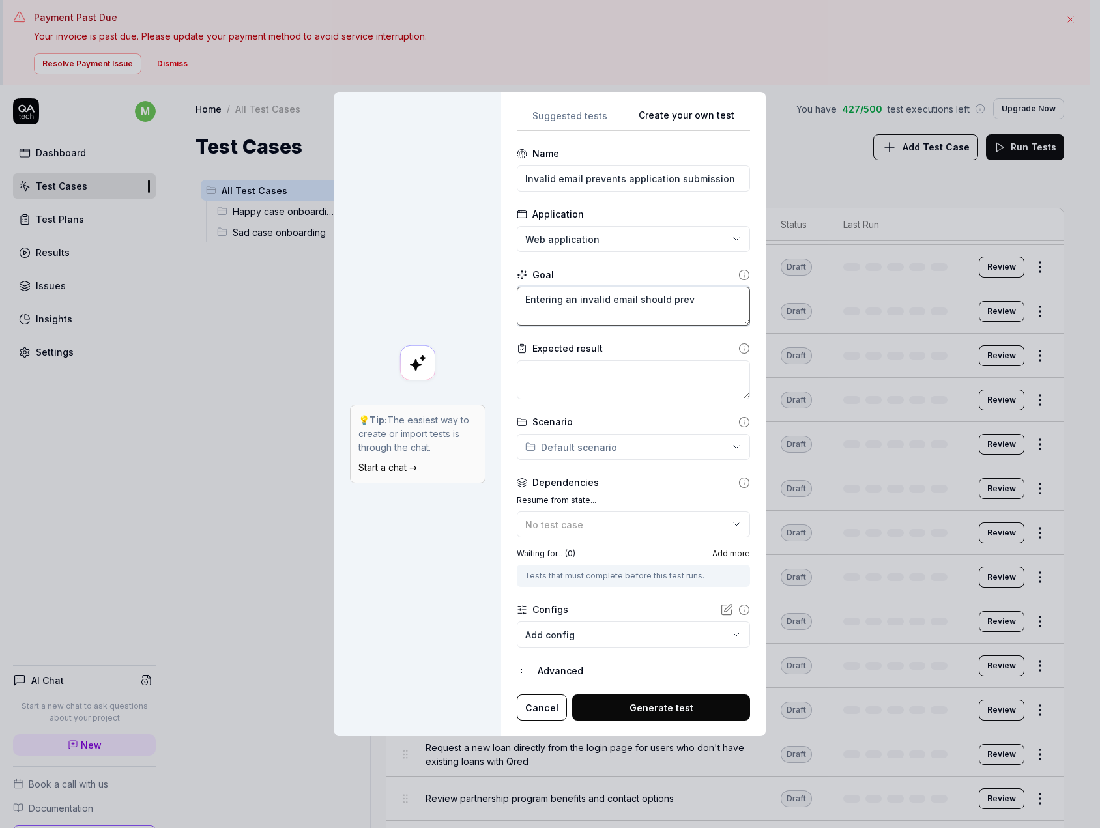
type textarea "Entering an invalid email should preve"
type textarea "*"
type textarea "Entering an invalid email should preven"
type textarea "*"
type textarea "Entering an invalid email should prevent"
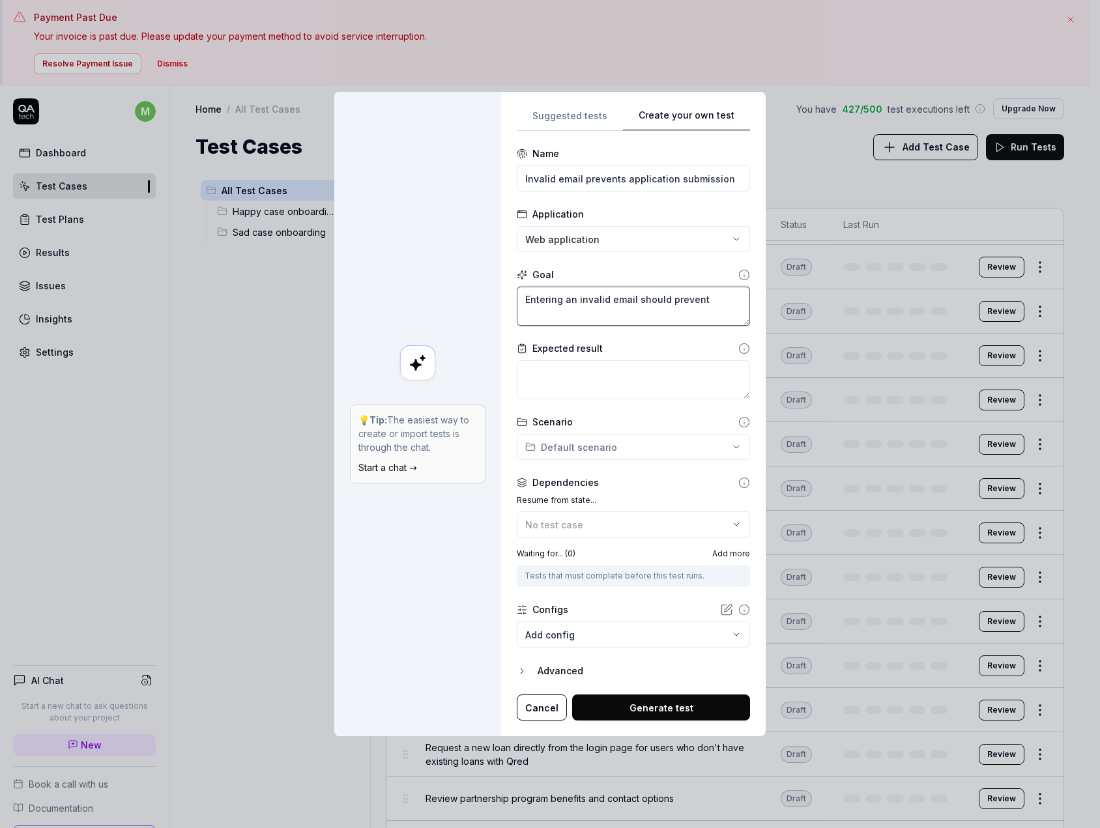
type textarea "*"
type textarea "Entering an invalid email should prevent"
type textarea "*"
type textarea "Entering an invalid email should prevent t"
type textarea "*"
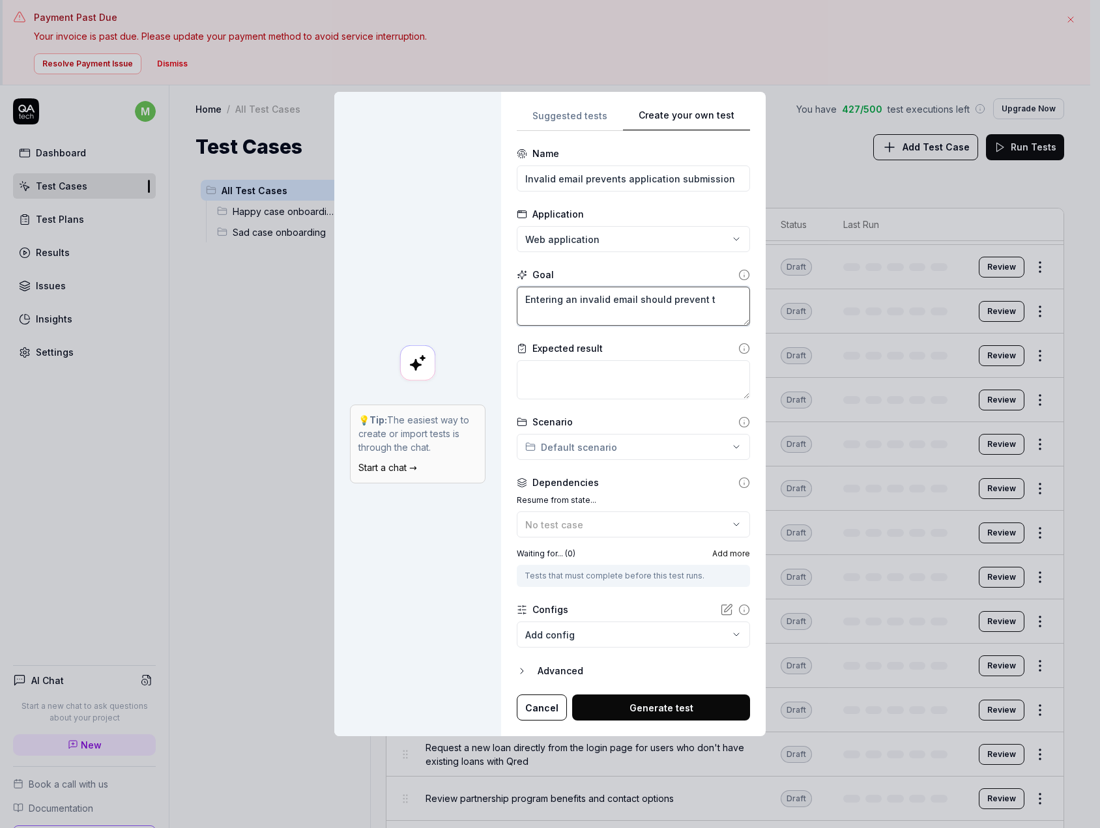
type textarea "Entering an invalid email should prevent th"
type textarea "*"
type textarea "Entering an invalid email should prevent the"
type textarea "*"
type textarea "Entering an invalid email should prevent the"
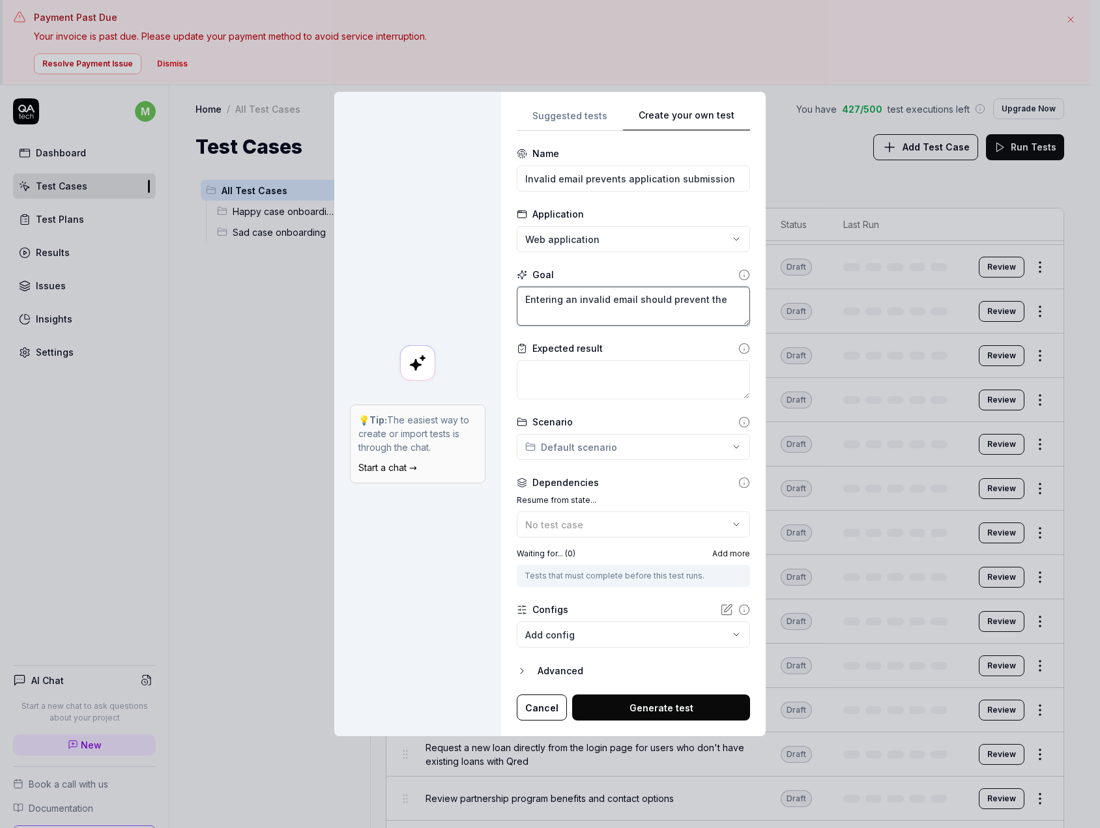
type textarea "*"
type textarea "Entering an invalid email should prevent the s"
type textarea "*"
type textarea "Entering an invalid email should prevent the su"
type textarea "*"
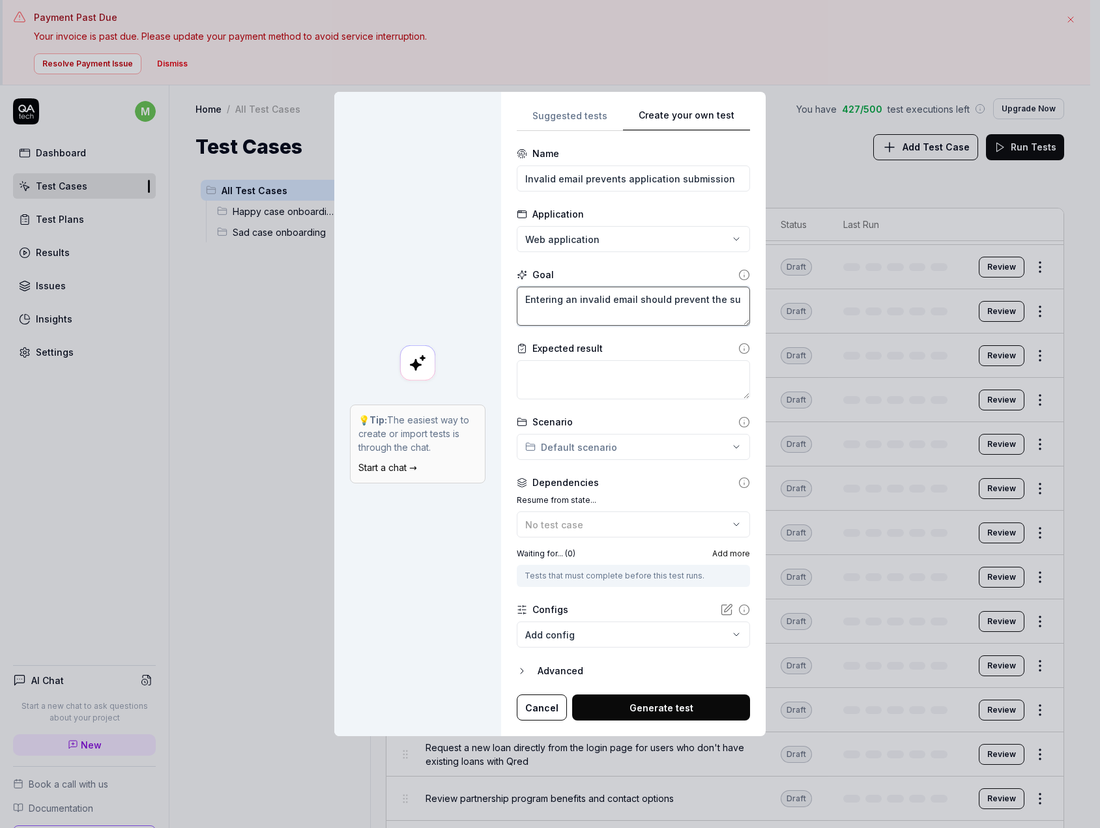
type textarea "Entering an invalid email should prevent the sub"
type textarea "*"
type textarea "Entering an invalid email should prevent the subm"
type textarea "*"
type textarea "Entering an invalid email should prevent the submi"
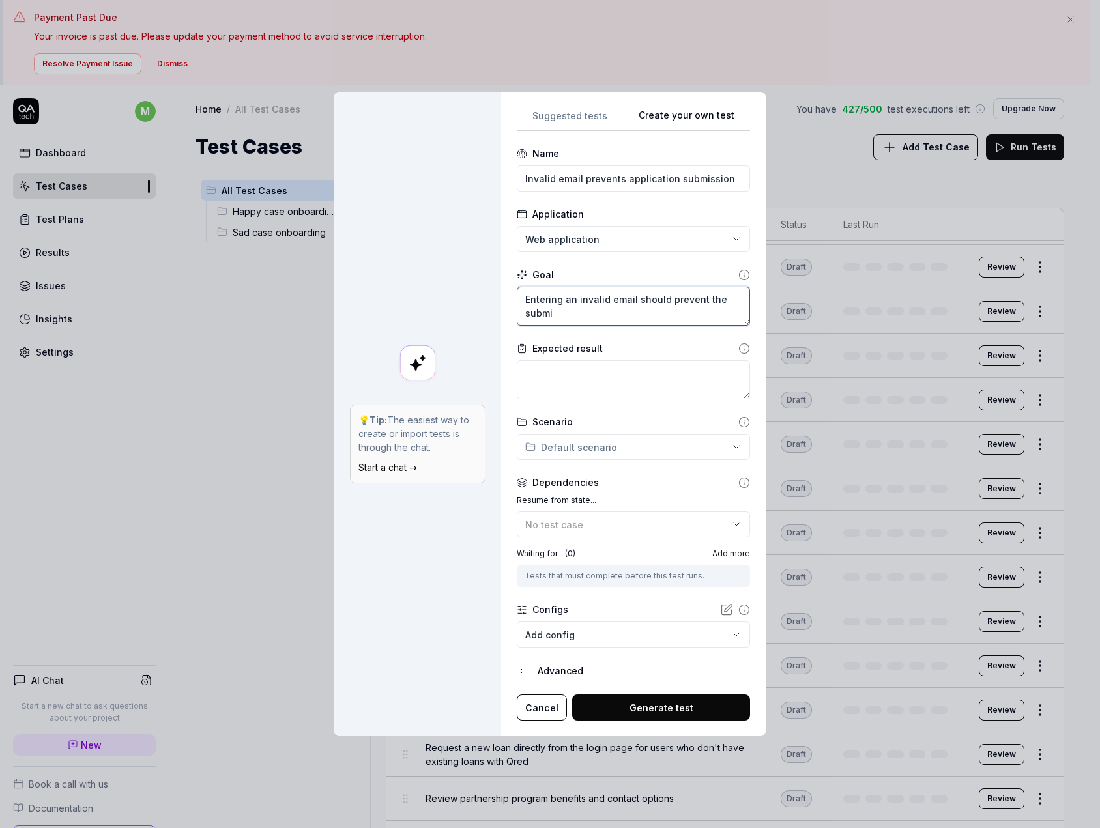
type textarea "*"
type textarea "Entering an invalid email should prevent the submis"
type textarea "*"
type textarea "Entering an invalid email should prevent the submiss"
type textarea "*"
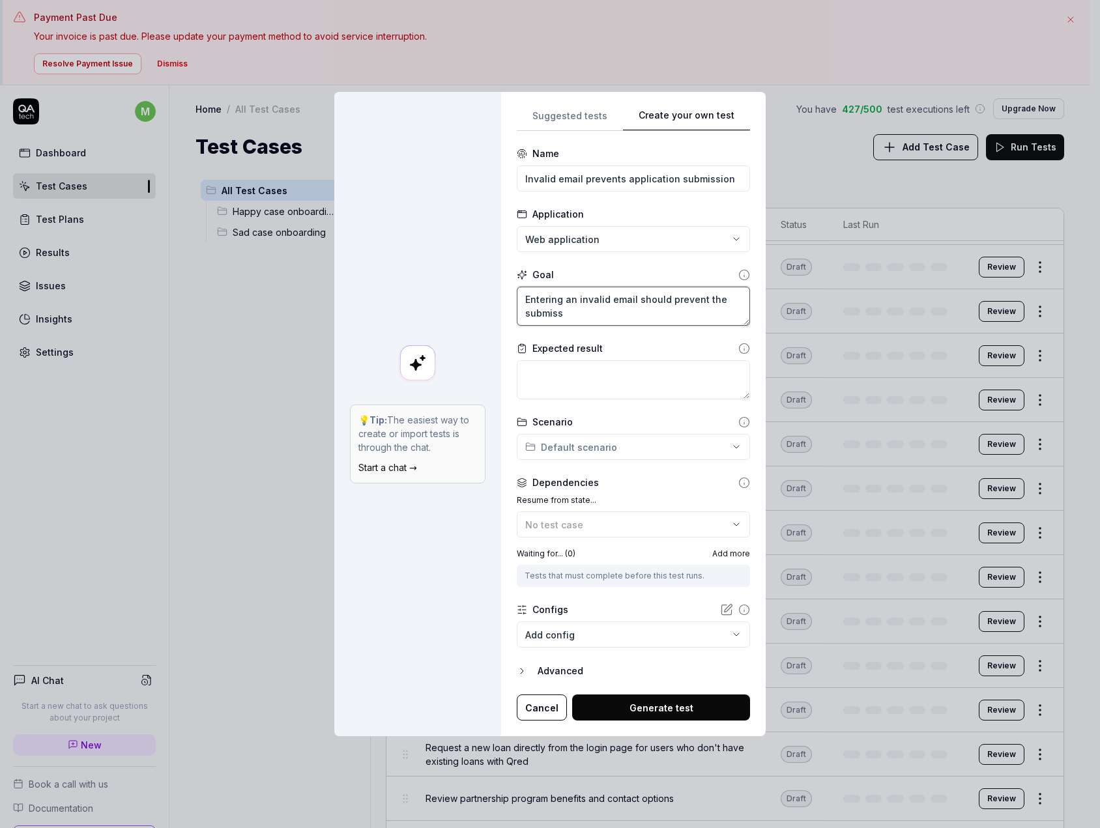
type textarea "Entering an invalid email should prevent the submissi"
type textarea "*"
type textarea "Entering an invalid email should prevent the submissio"
type textarea "*"
type textarea "Entering an invalid email should prevent the submission"
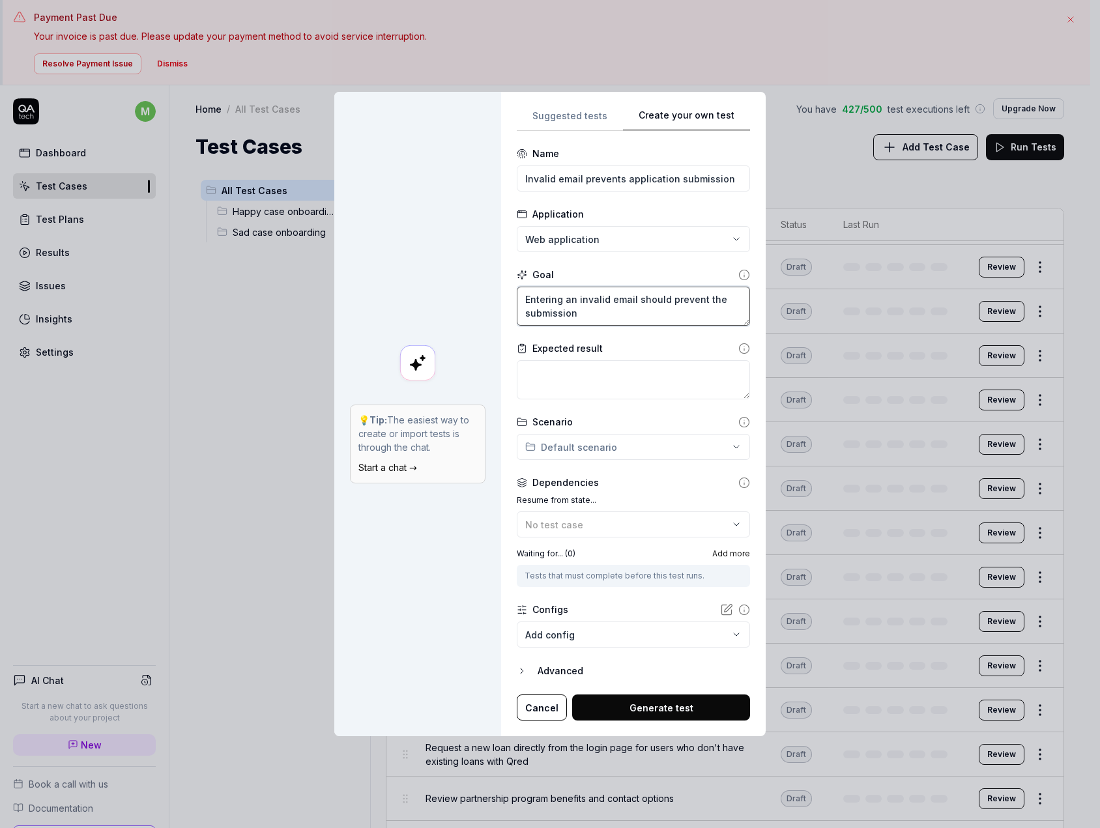
type textarea "*"
type textarea "Entering an invalid email should prevent the submission"
type textarea "*"
type textarea "Entering an invalid email should prevent the submission o"
type textarea "*"
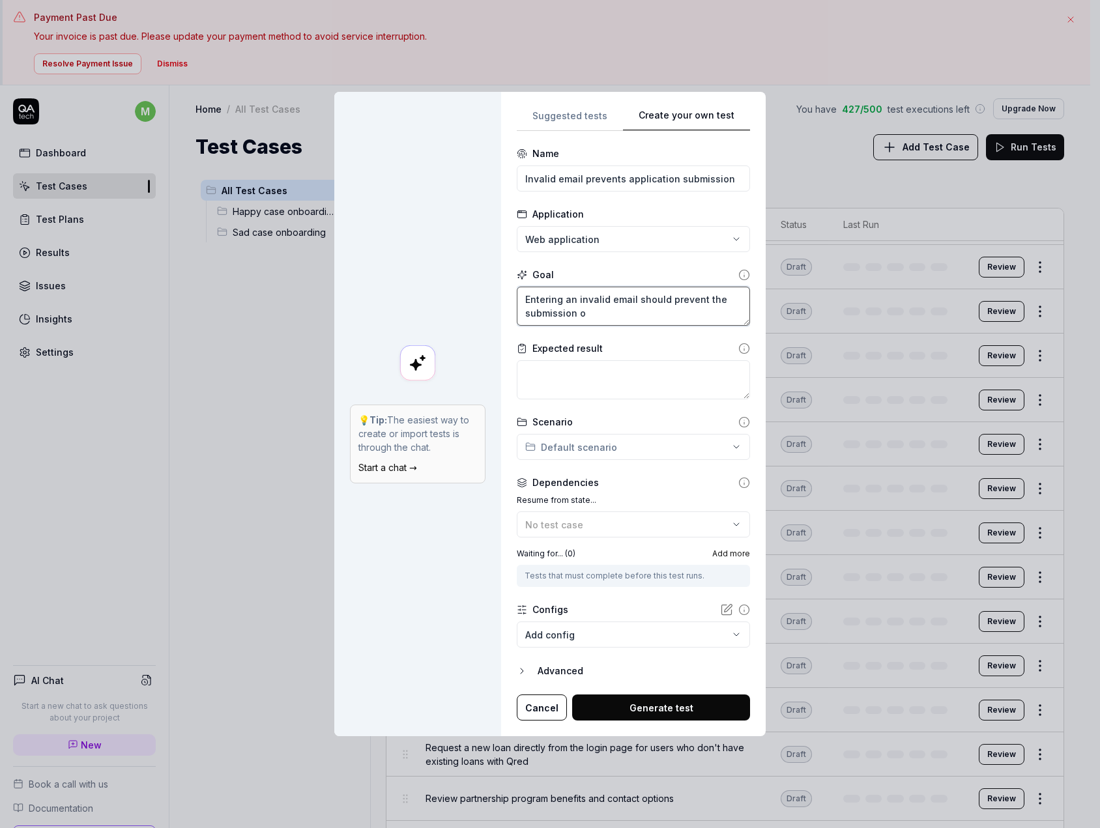
type textarea "Entering an invalid email should prevent the submission of"
type textarea "*"
type textarea "Entering an invalid email should prevent the submission of"
type textarea "*"
type textarea "Entering an invalid email should prevent the submission of a"
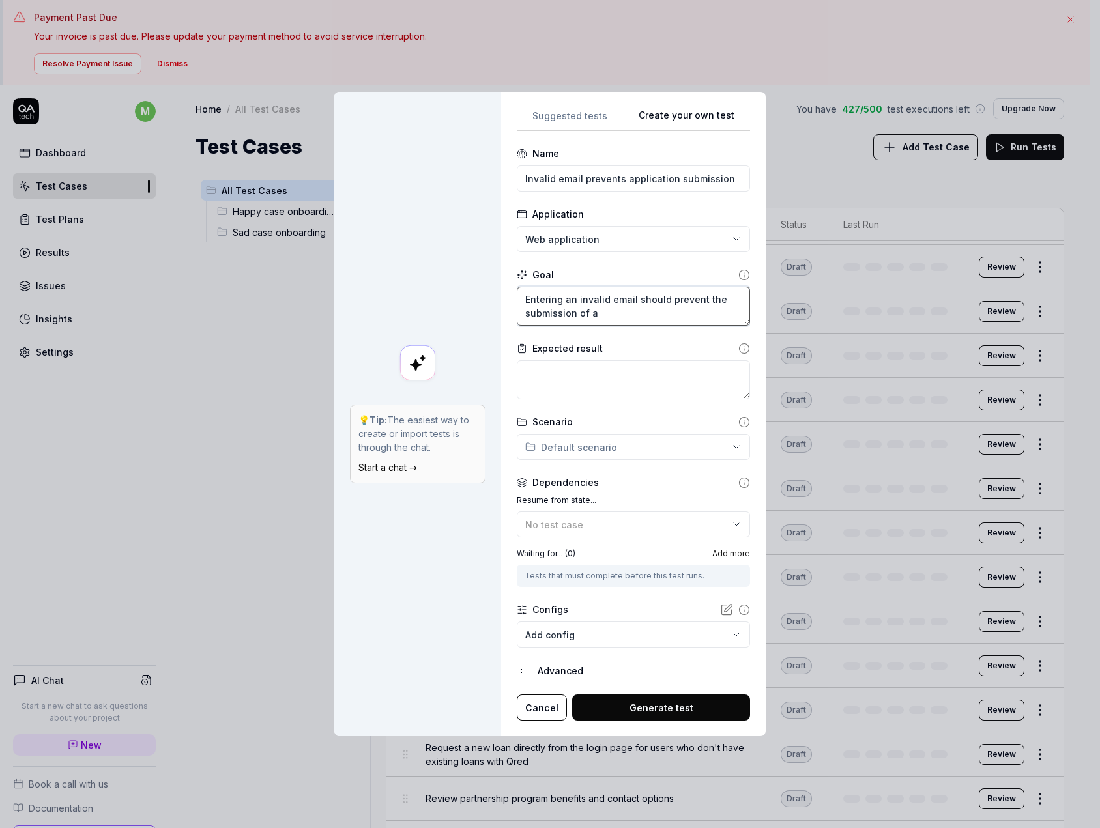
type textarea "*"
type textarea "Entering an invalid email should prevent the submission of an"
type textarea "*"
type textarea "Entering an invalid email should prevent the submission of an"
type textarea "*"
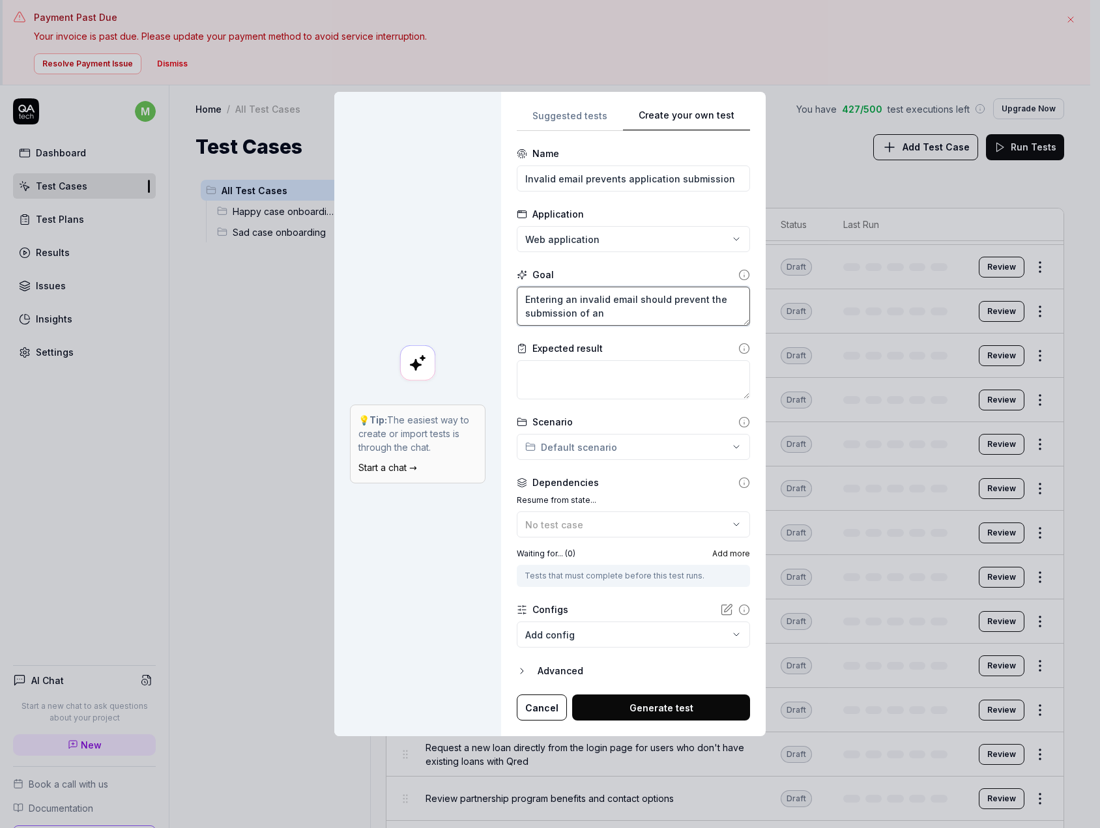
type textarea "Entering an invalid email should prevent the submission of an a"
type textarea "*"
type textarea "Entering an invalid email should prevent the submission of an ap"
type textarea "*"
type textarea "Entering an invalid email should prevent the submission of an app"
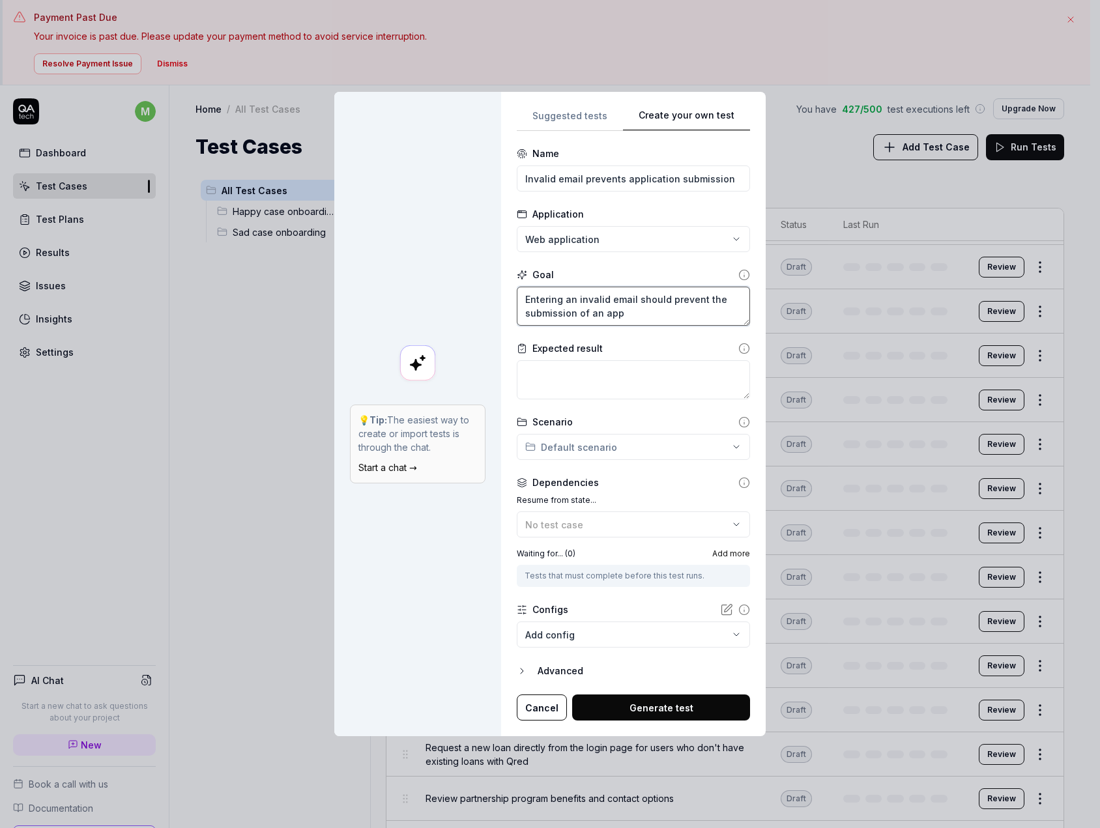
type textarea "*"
type textarea "Entering an invalid email should prevent the submission of an appl"
type textarea "*"
type textarea "Entering an invalid email should prevent the submission of an appli"
type textarea "*"
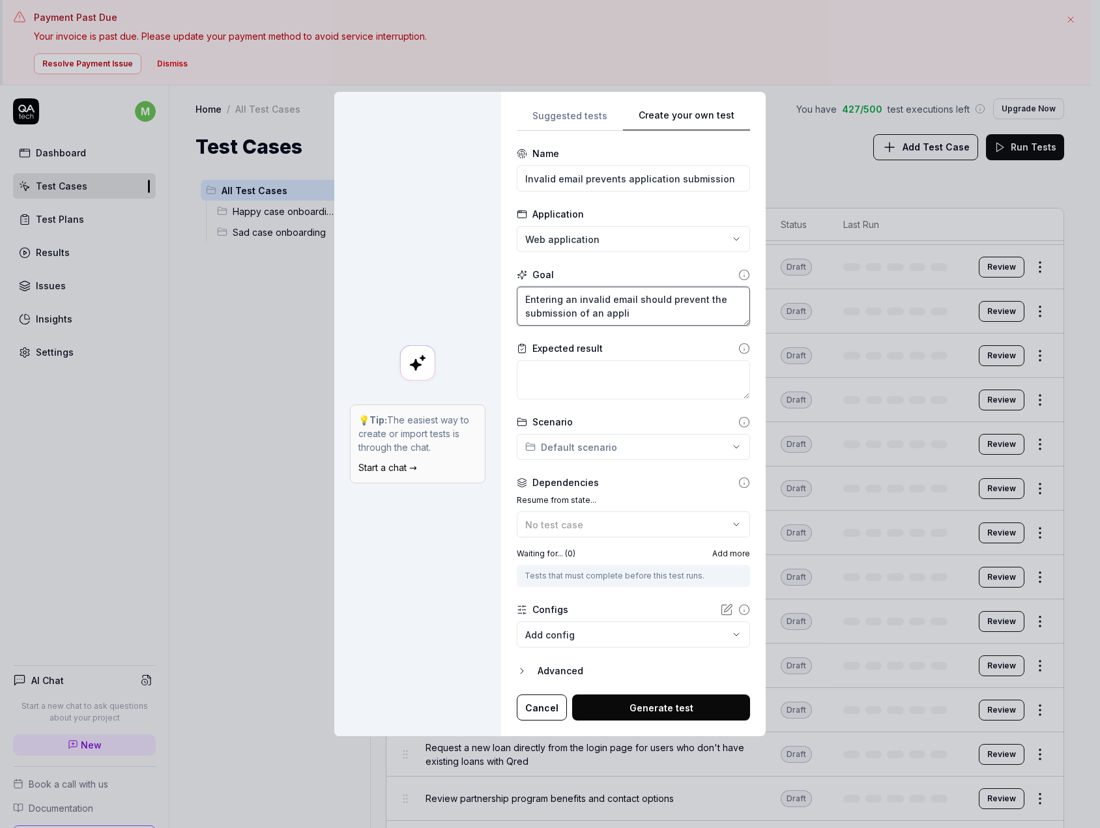
type textarea "Entering an invalid email should prevent the submission of an applic"
type textarea "*"
type textarea "Entering an invalid email should prevent the submission of an applica"
type textarea "*"
type textarea "Entering an invalid email should prevent the submission of an applicat"
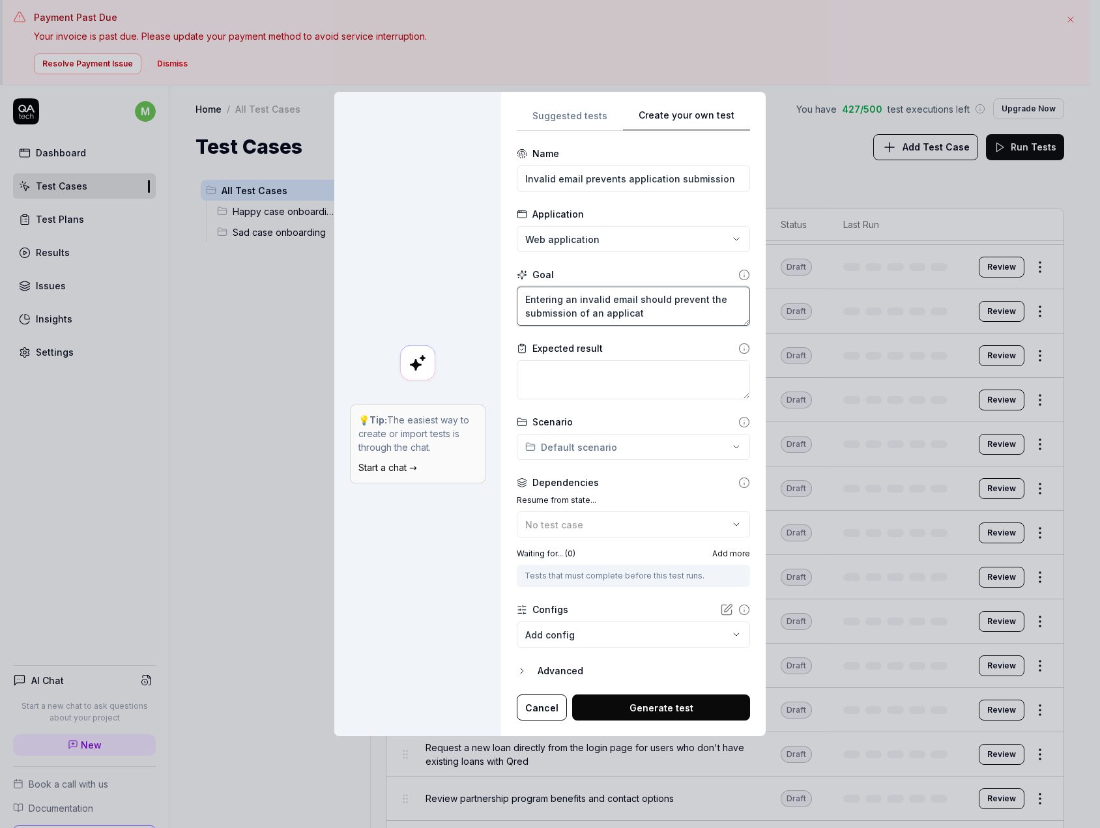
type textarea "*"
type textarea "Entering an invalid email should prevent the submission of an applicati"
type textarea "*"
type textarea "Entering an invalid email should prevent the submission of an applicatio"
type textarea "*"
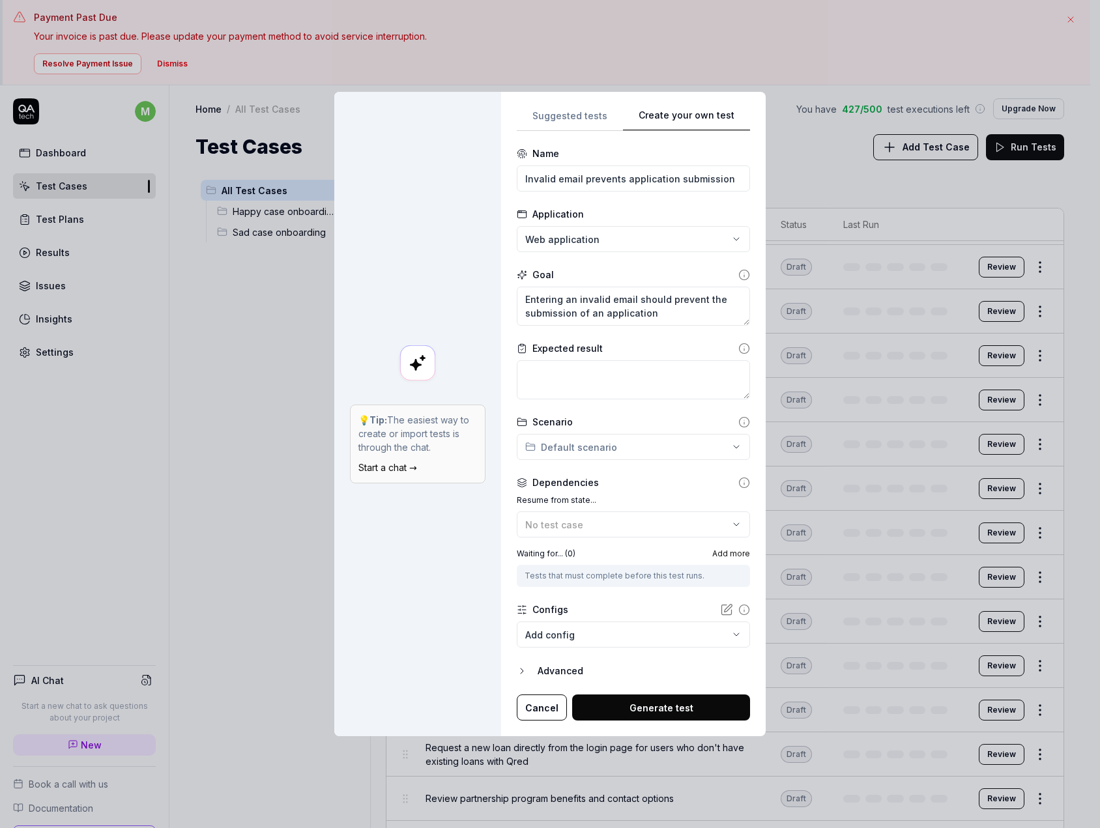
click at [504, 345] on div "**********" at bounding box center [633, 414] width 264 height 645
click at [612, 460] on div "**********" at bounding box center [550, 414] width 1100 height 828
click at [597, 510] on span "3 test case s" at bounding box center [596, 513] width 109 height 12
click at [616, 515] on button "No test case" at bounding box center [633, 524] width 233 height 26
click at [631, 496] on label "Resume from state..." at bounding box center [633, 500] width 233 height 12
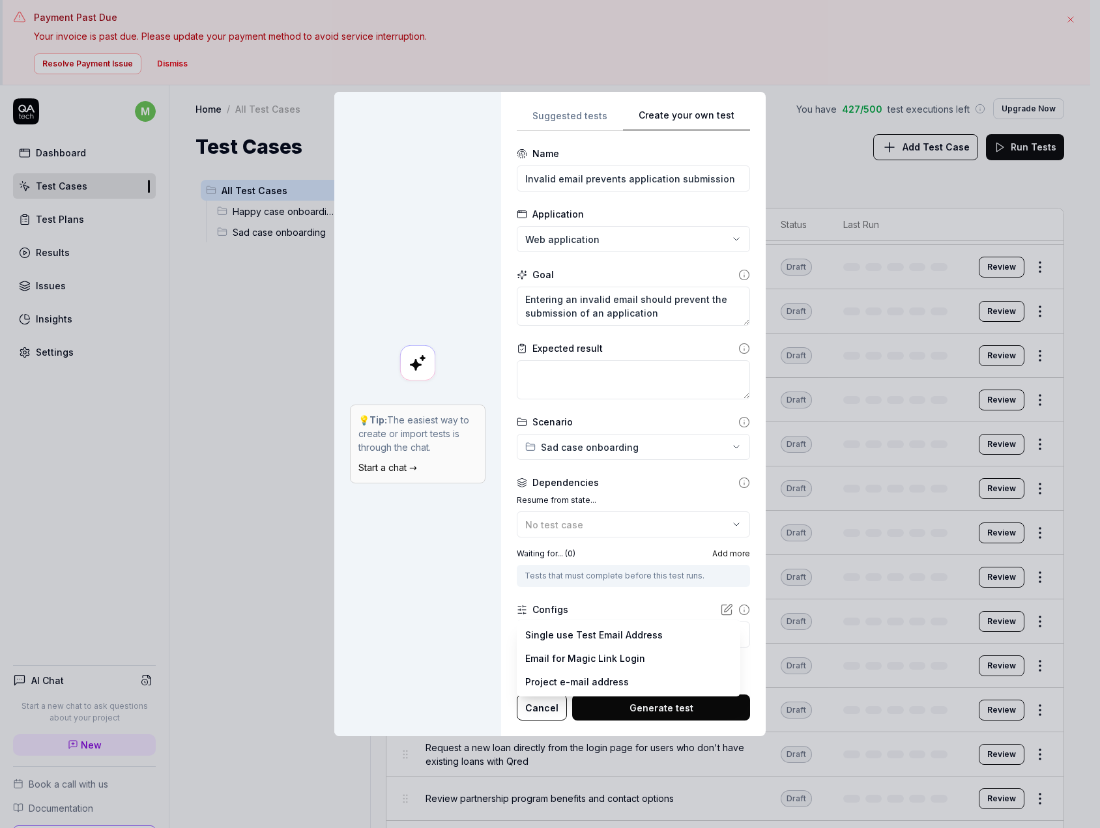
click at [590, 634] on body "Payment Past Due Your invoice is past due. Please update your payment method to…" at bounding box center [545, 456] width 1090 height 913
click at [597, 597] on div "**********" at bounding box center [550, 414] width 1100 height 828
click at [532, 672] on button "Advanced" at bounding box center [633, 671] width 233 height 16
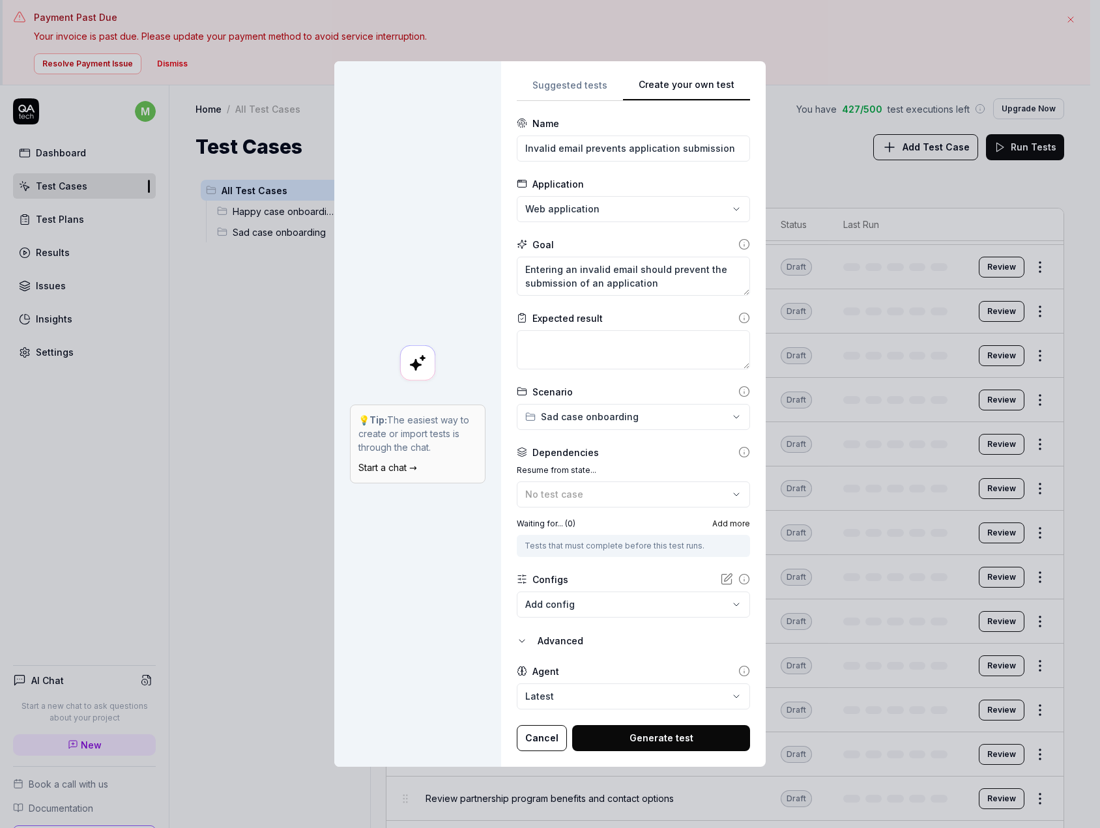
click at [520, 642] on icon "button" at bounding box center [522, 641] width 10 height 10
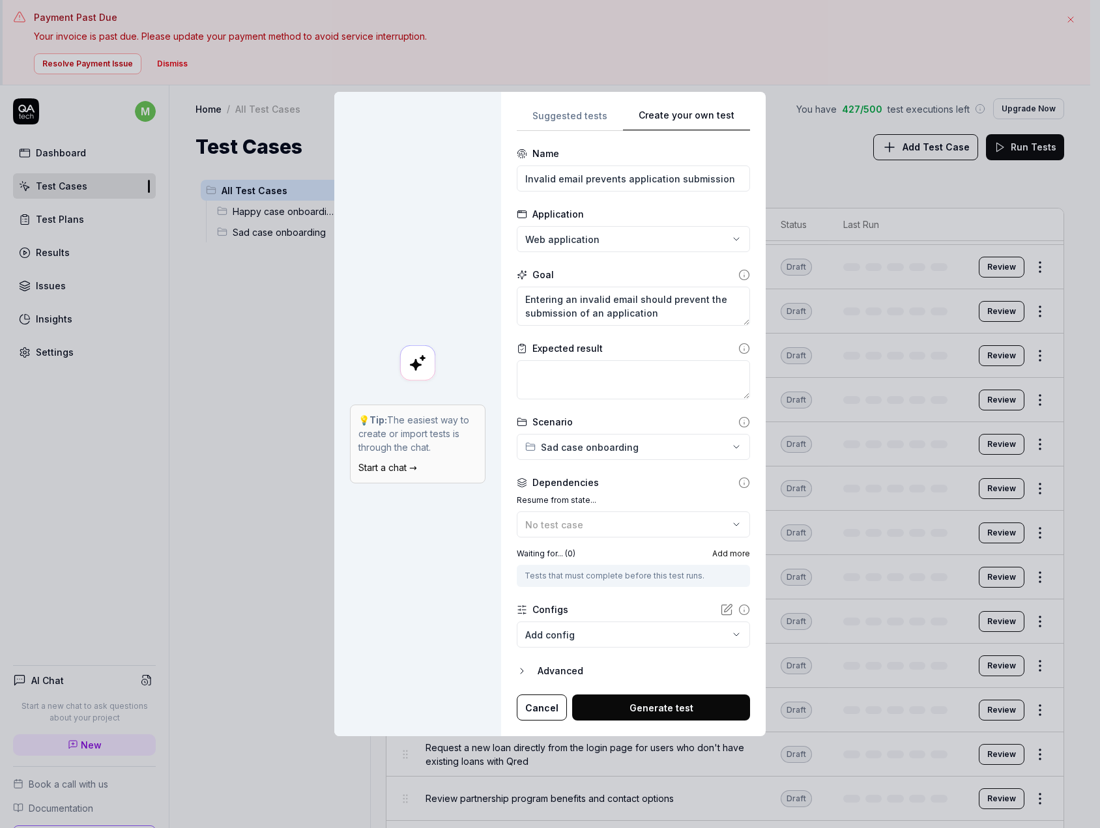
click at [530, 669] on button "Advanced" at bounding box center [633, 671] width 233 height 16
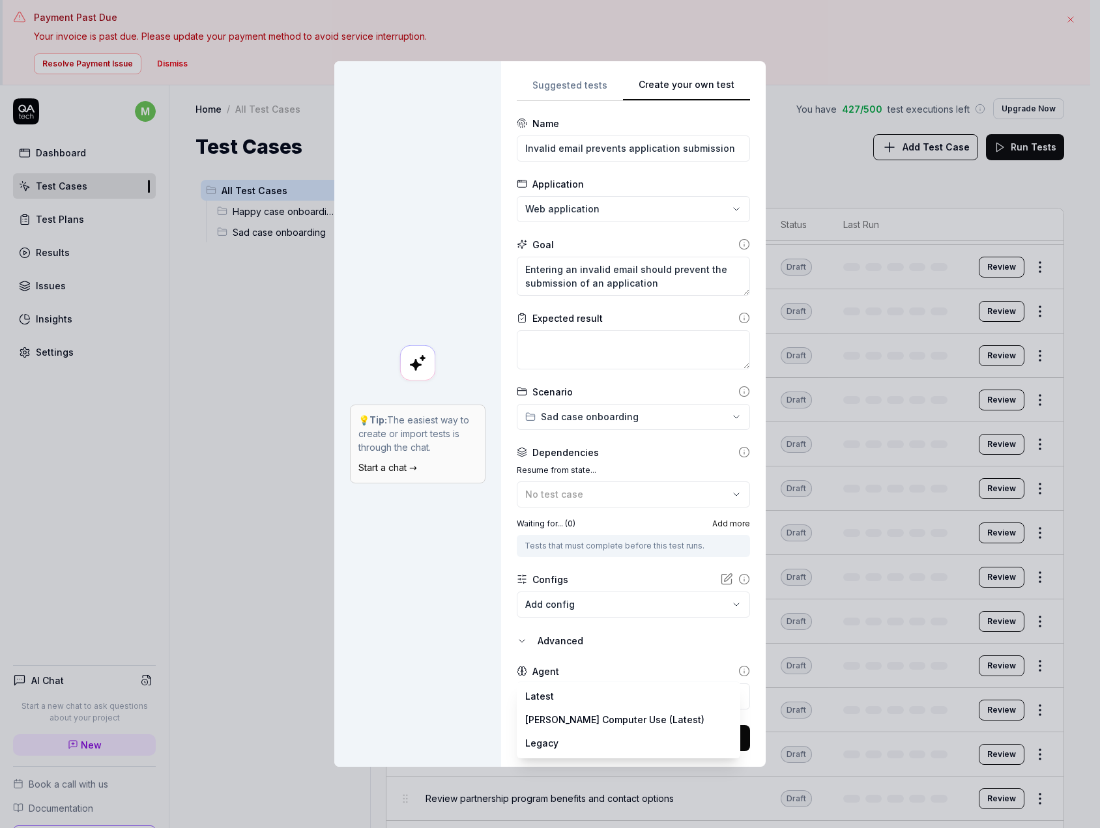
click at [562, 691] on body "Payment Past Due Your invoice is past due. Please update your payment method to…" at bounding box center [545, 456] width 1090 height 913
click at [529, 645] on div "**********" at bounding box center [550, 414] width 1100 height 828
click at [517, 638] on icon "button" at bounding box center [522, 641] width 10 height 10
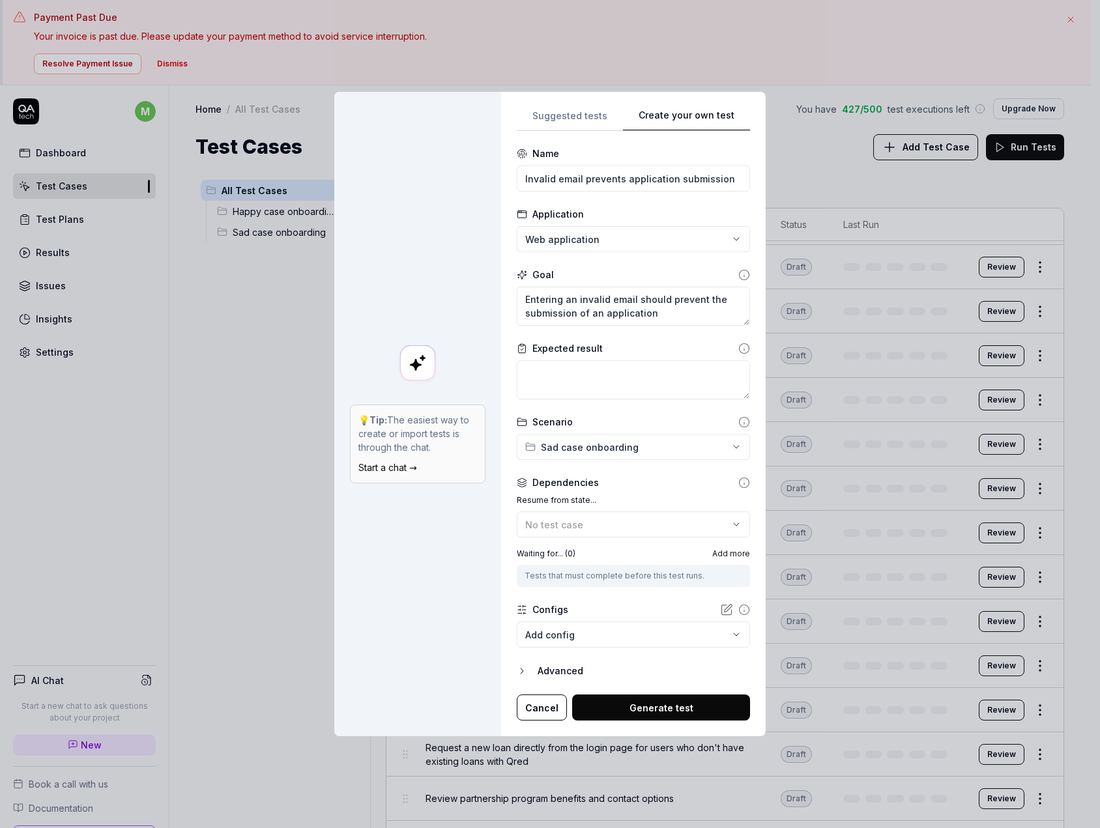
click at [649, 705] on button "Generate test" at bounding box center [661, 707] width 178 height 26
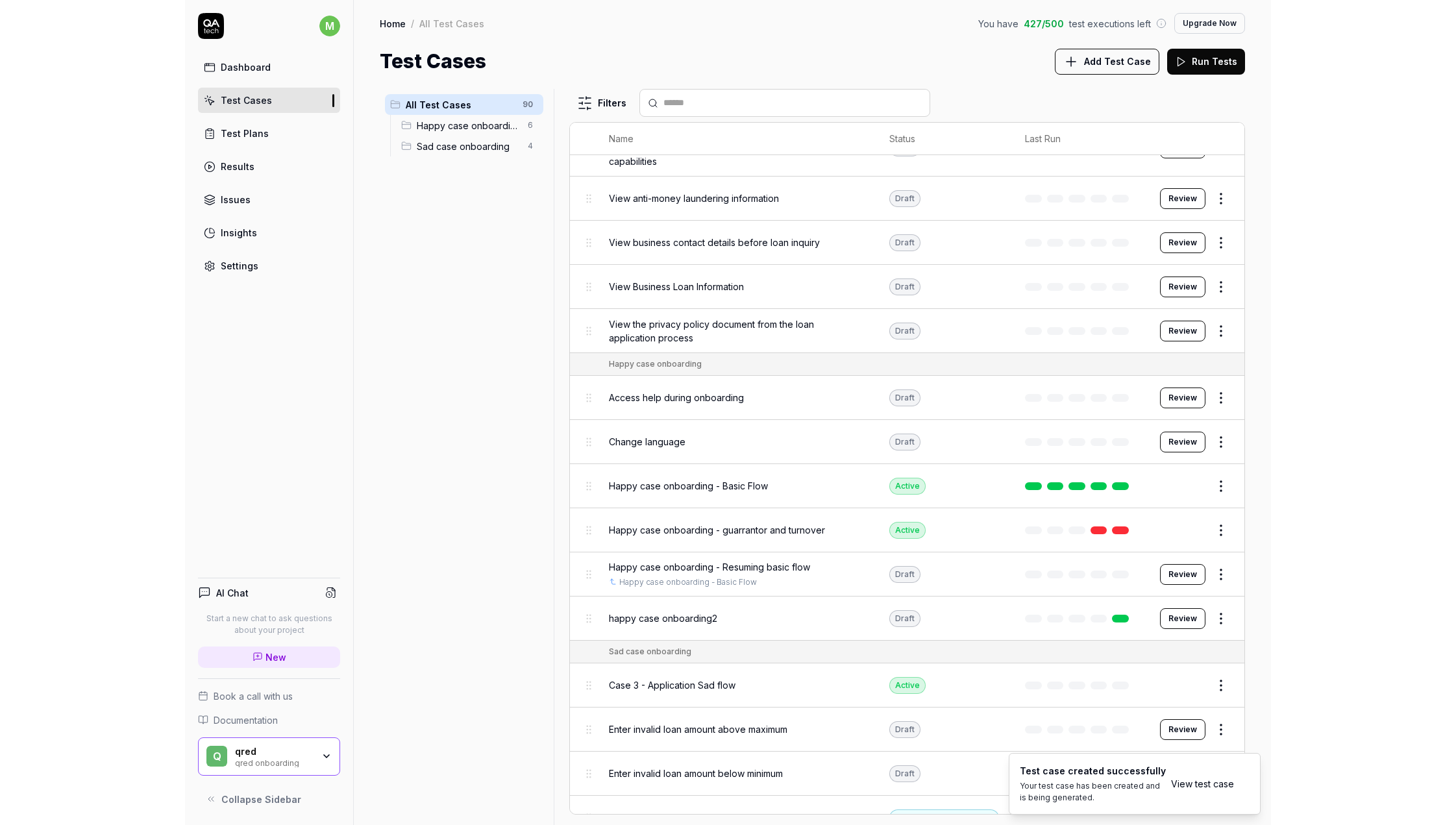
scroll to position [3473, 0]
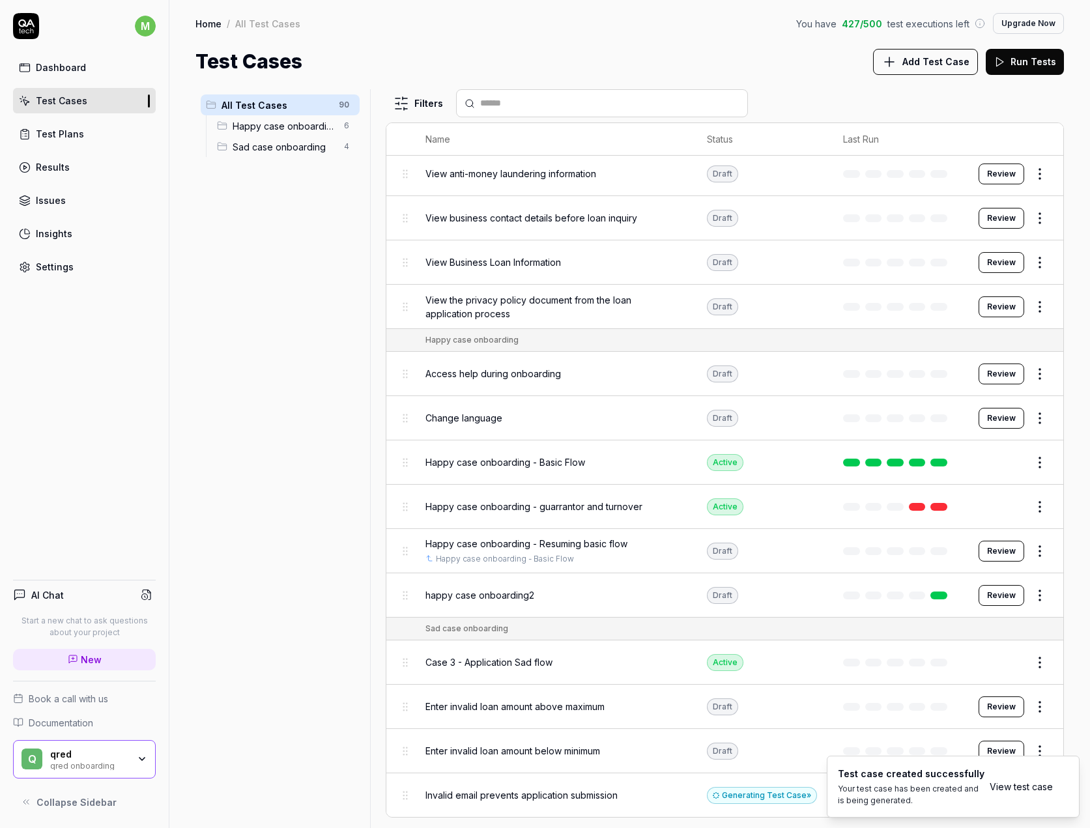
click at [553, 795] on span "Invalid email prevents application submission" at bounding box center [521, 795] width 192 height 14
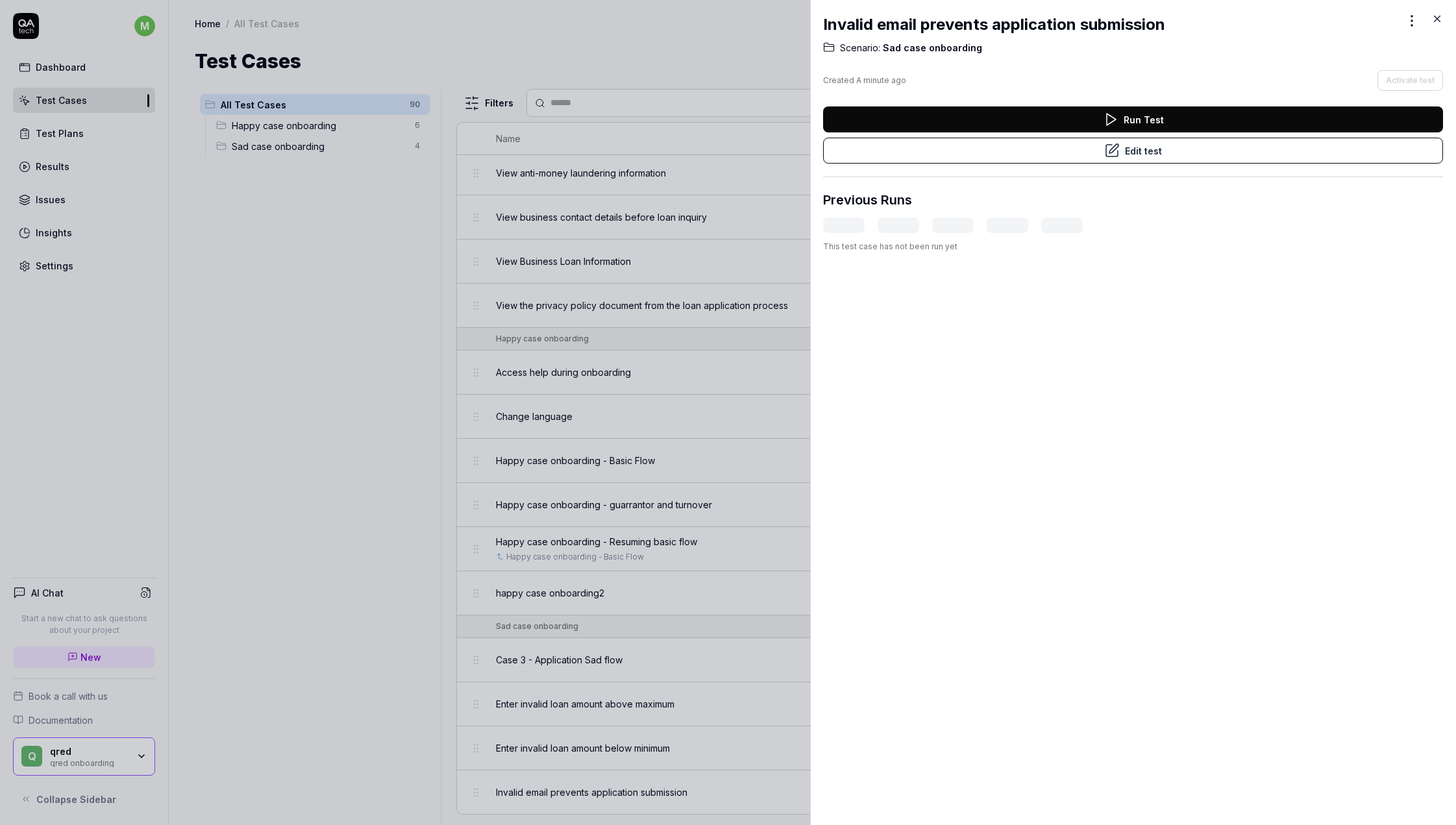
scroll to position [3370, 0]
